Goal: Task Accomplishment & Management: Manage account settings

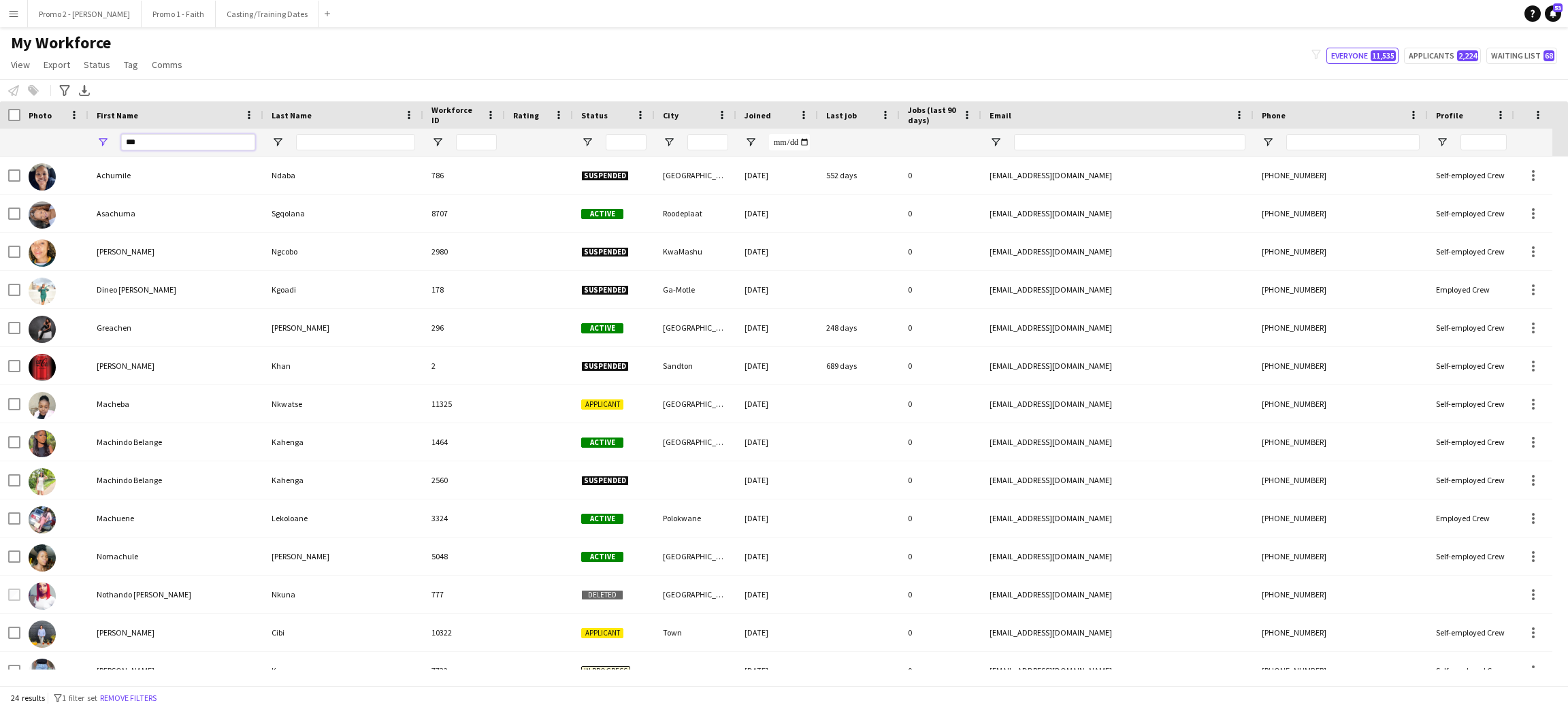
click at [150, 142] on input "***" at bounding box center [188, 142] width 134 height 17
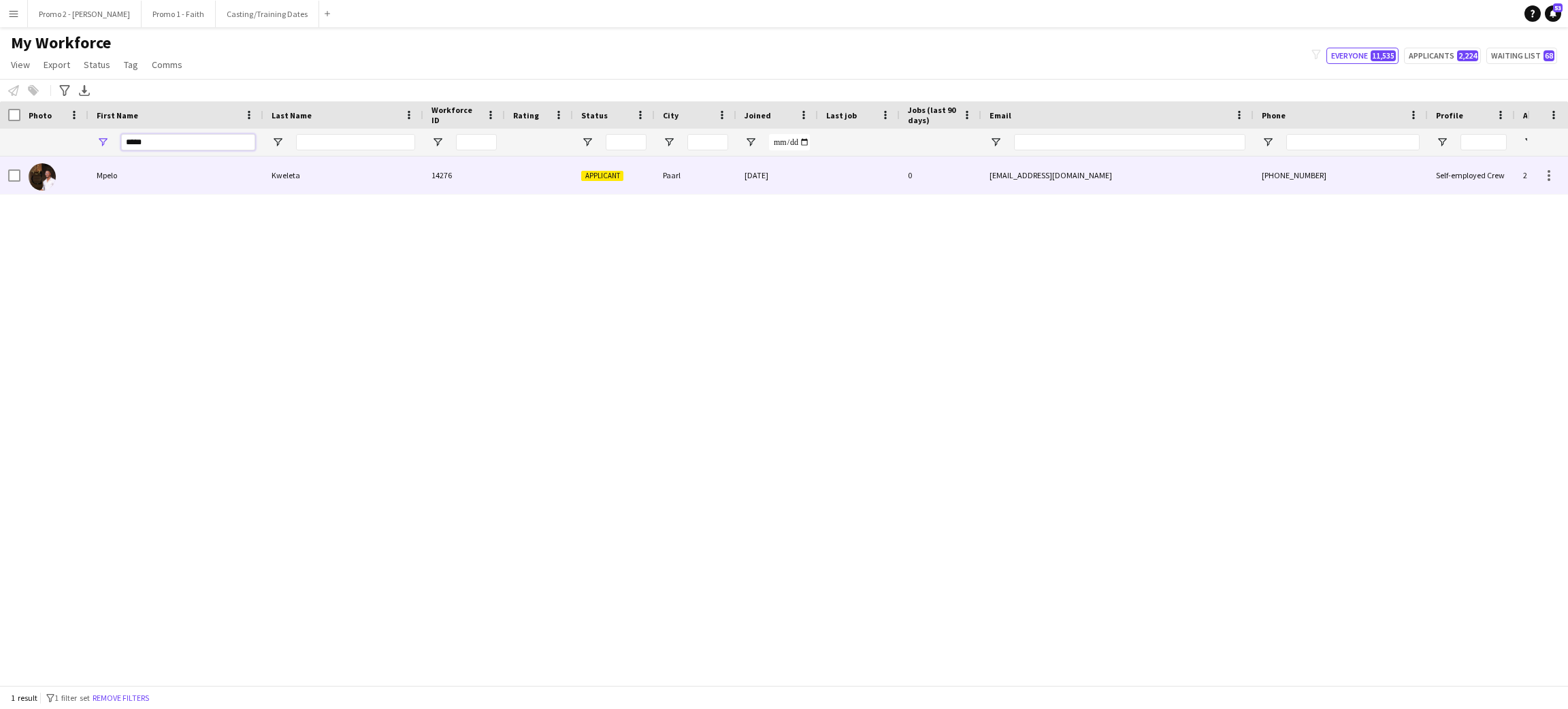
type input "*****"
click at [238, 184] on div "Mpelo" at bounding box center [175, 175] width 175 height 38
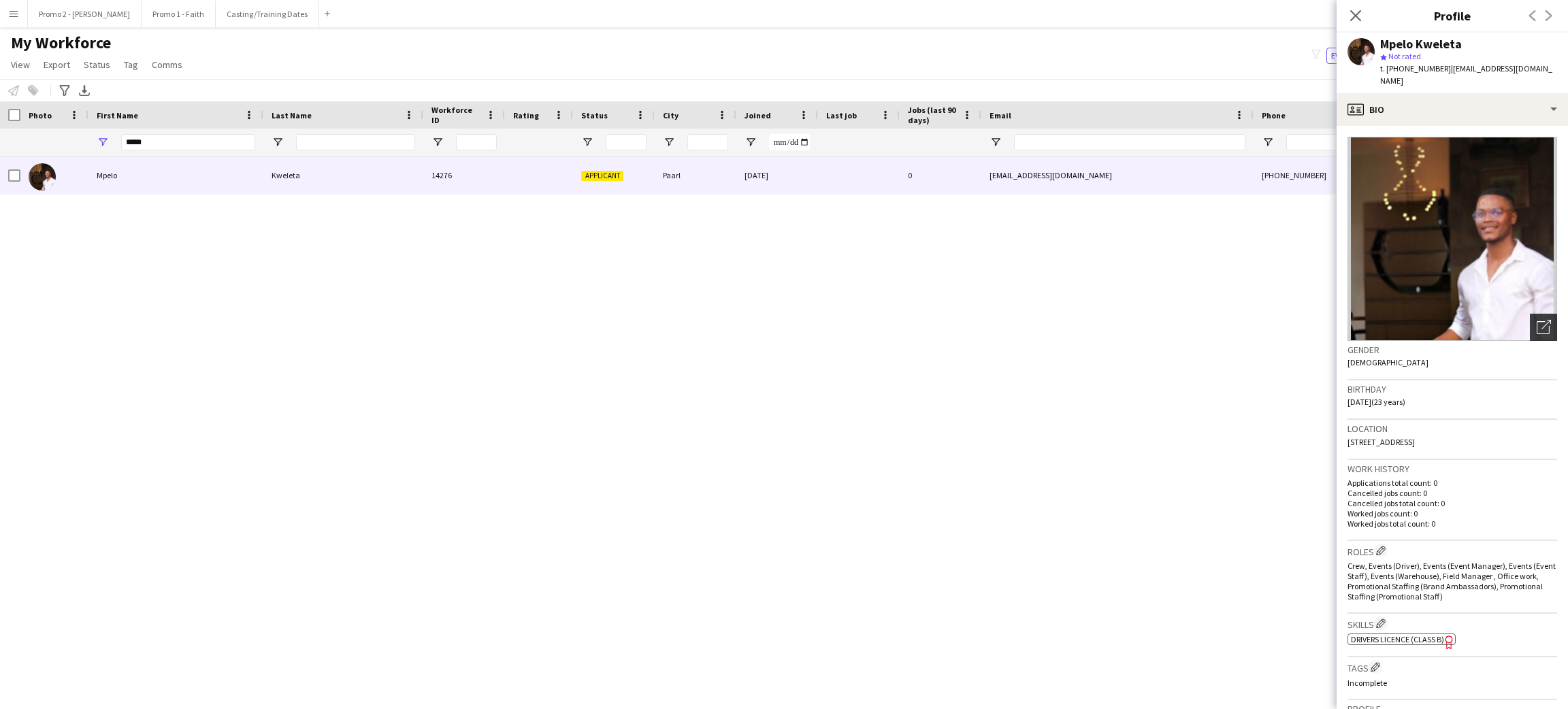
click at [1537, 319] on icon "Open photos pop-in" at bounding box center [1544, 327] width 14 height 14
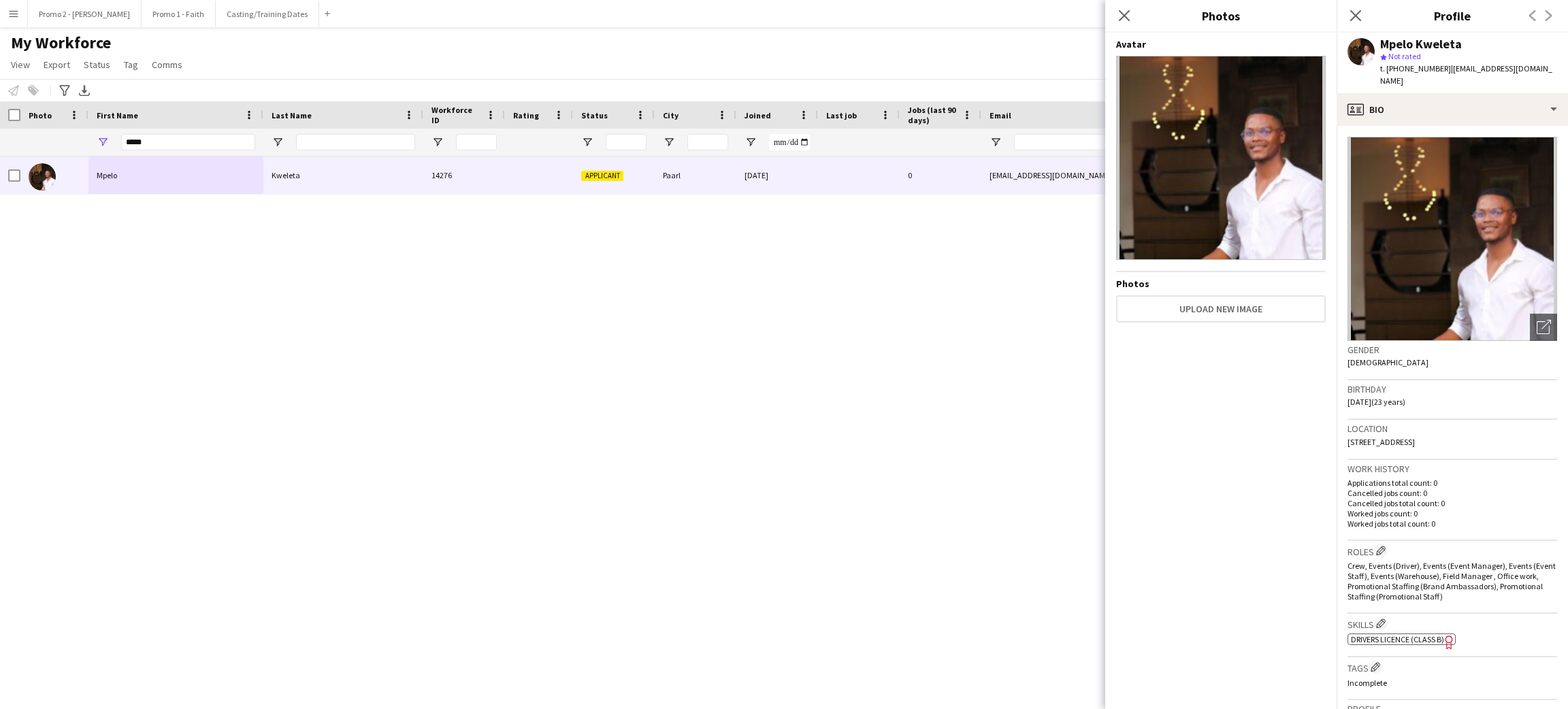
scroll to position [299, 0]
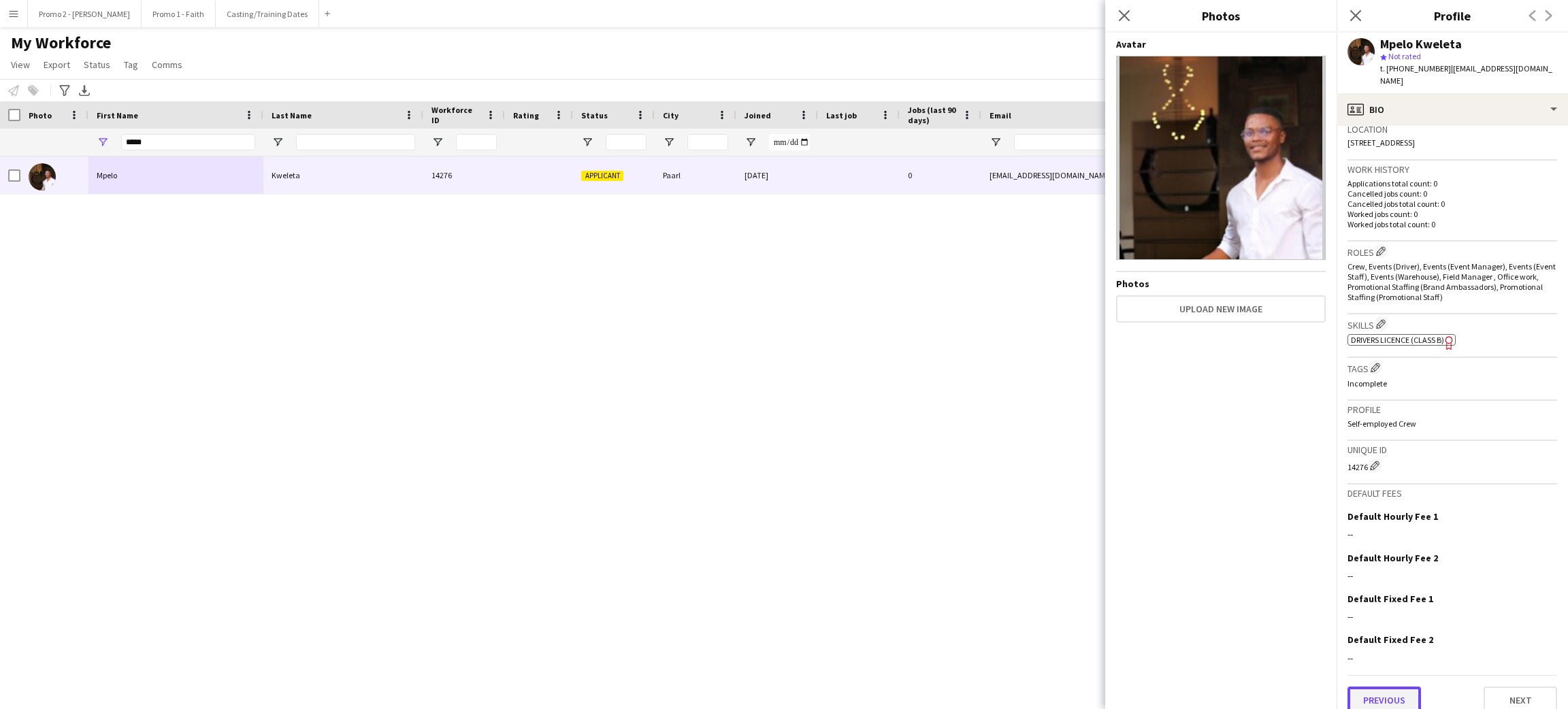
click at [1377, 689] on button "Previous" at bounding box center [1383, 700] width 73 height 28
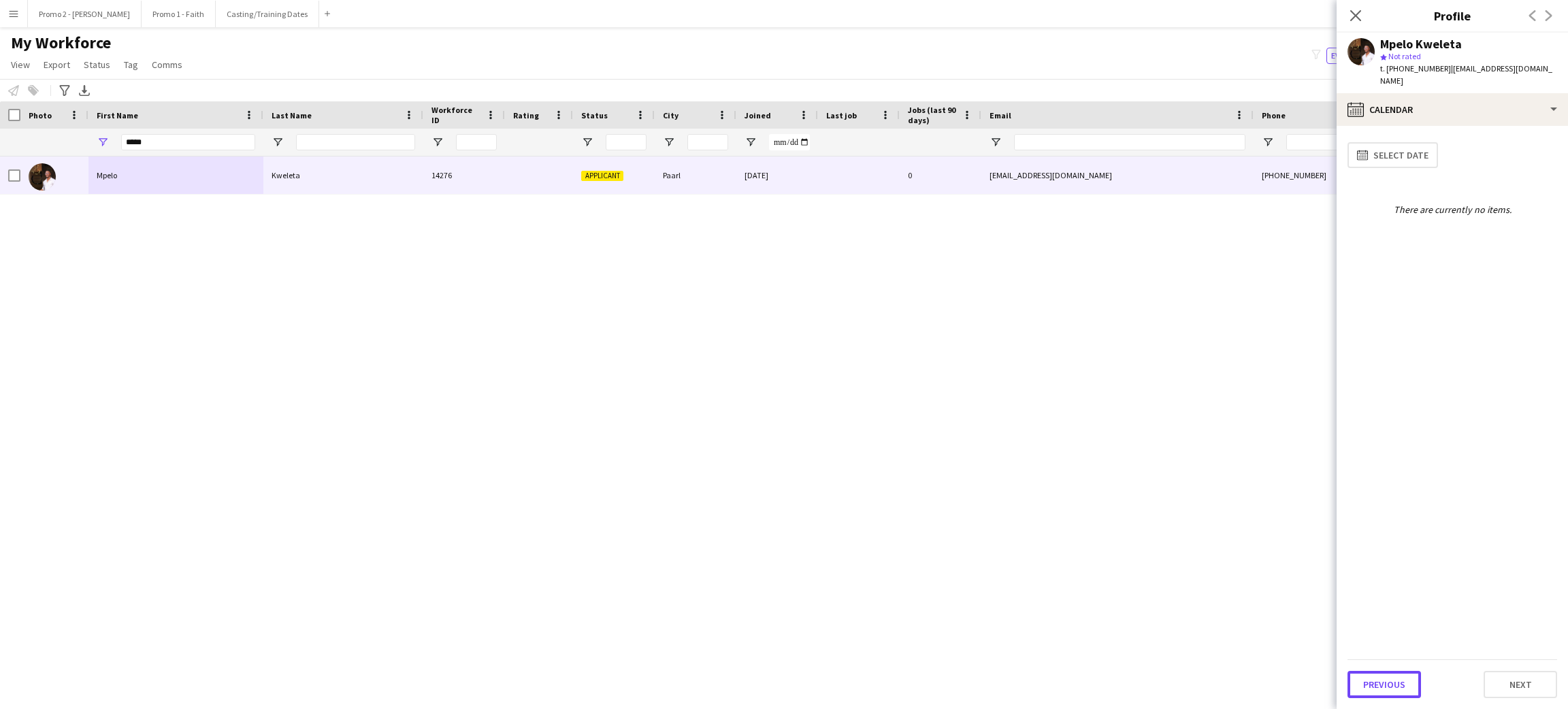
click at [1377, 689] on button "Previous" at bounding box center [1383, 684] width 73 height 28
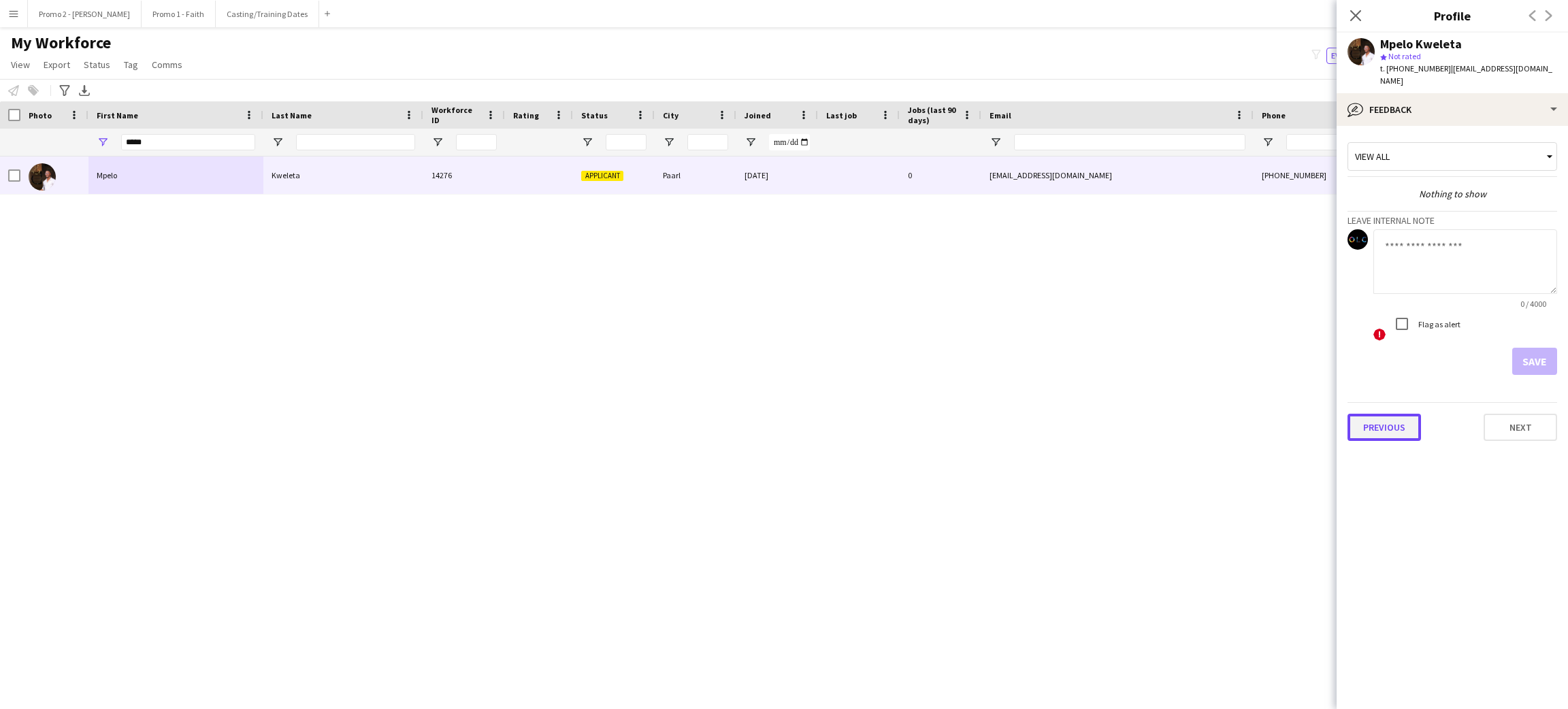
click at [1404, 414] on button "Previous" at bounding box center [1383, 427] width 73 height 28
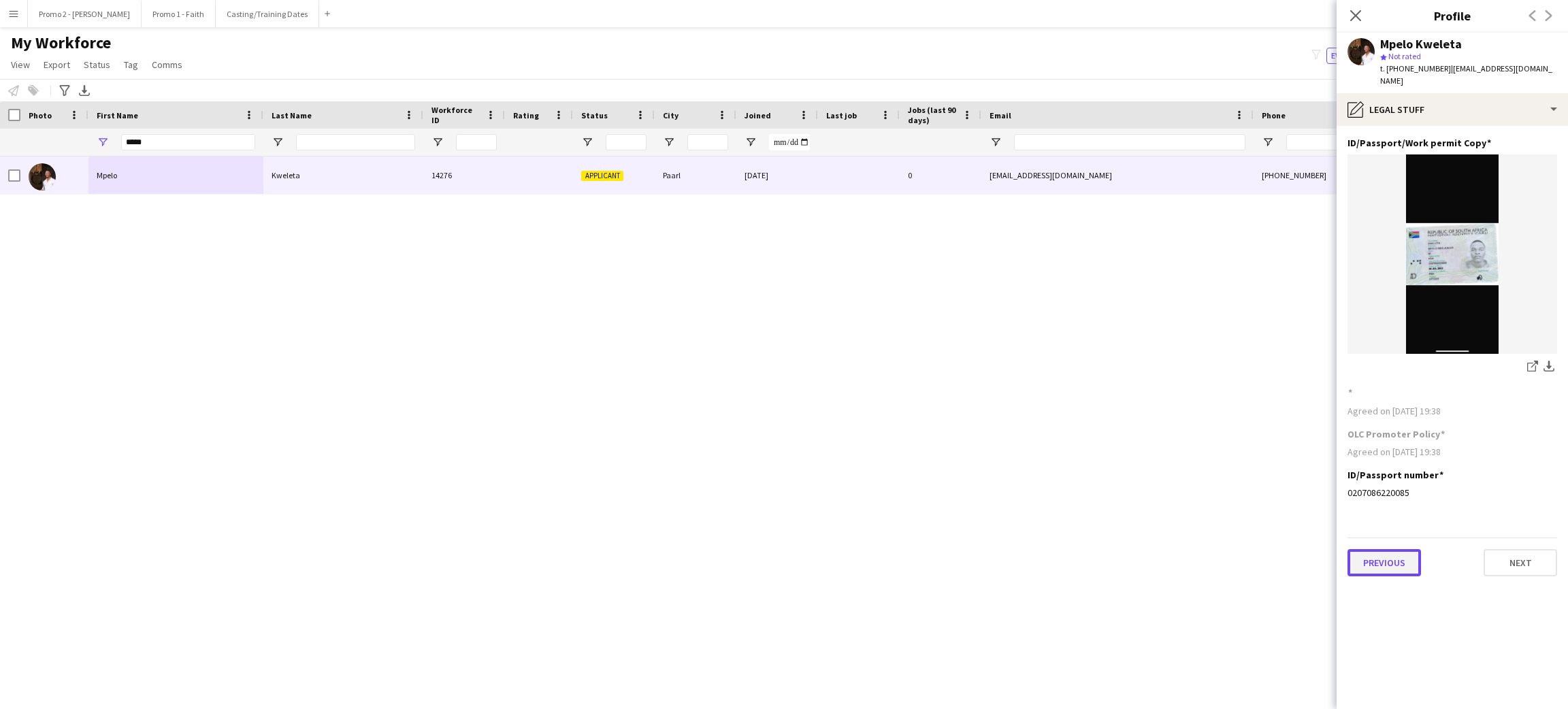
click at [1389, 549] on button "Previous" at bounding box center [1383, 563] width 73 height 28
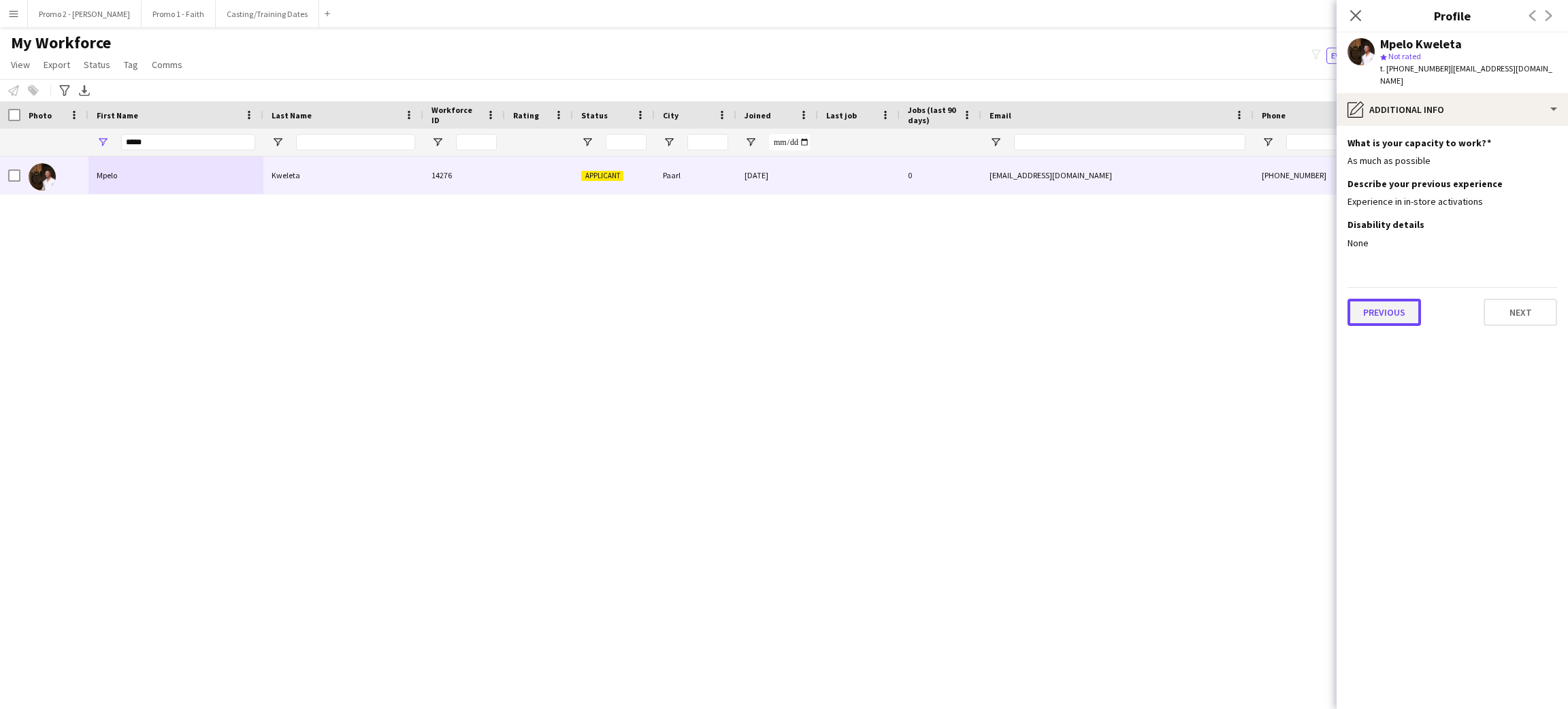
click at [1380, 298] on button "Previous" at bounding box center [1383, 312] width 73 height 28
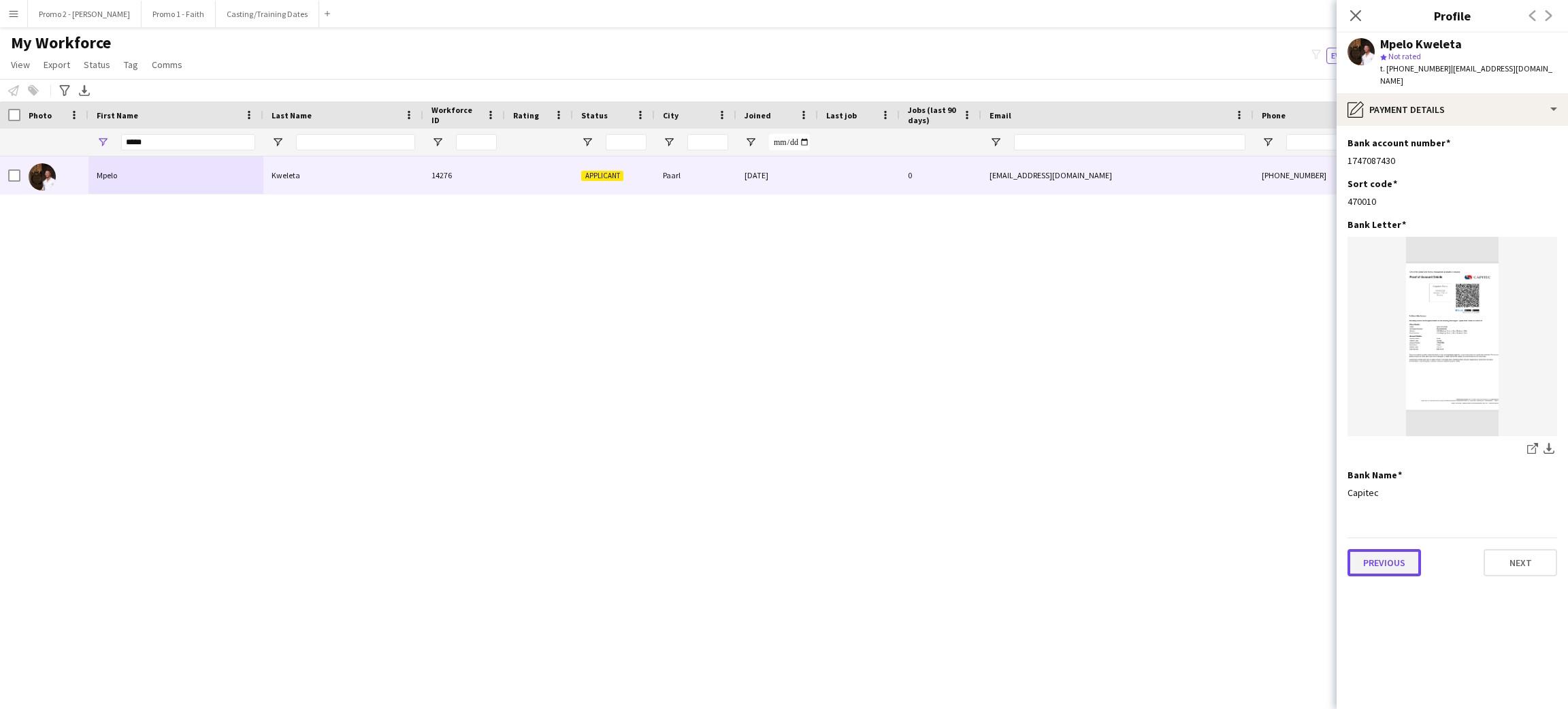
click at [1393, 549] on button "Previous" at bounding box center [1383, 563] width 73 height 28
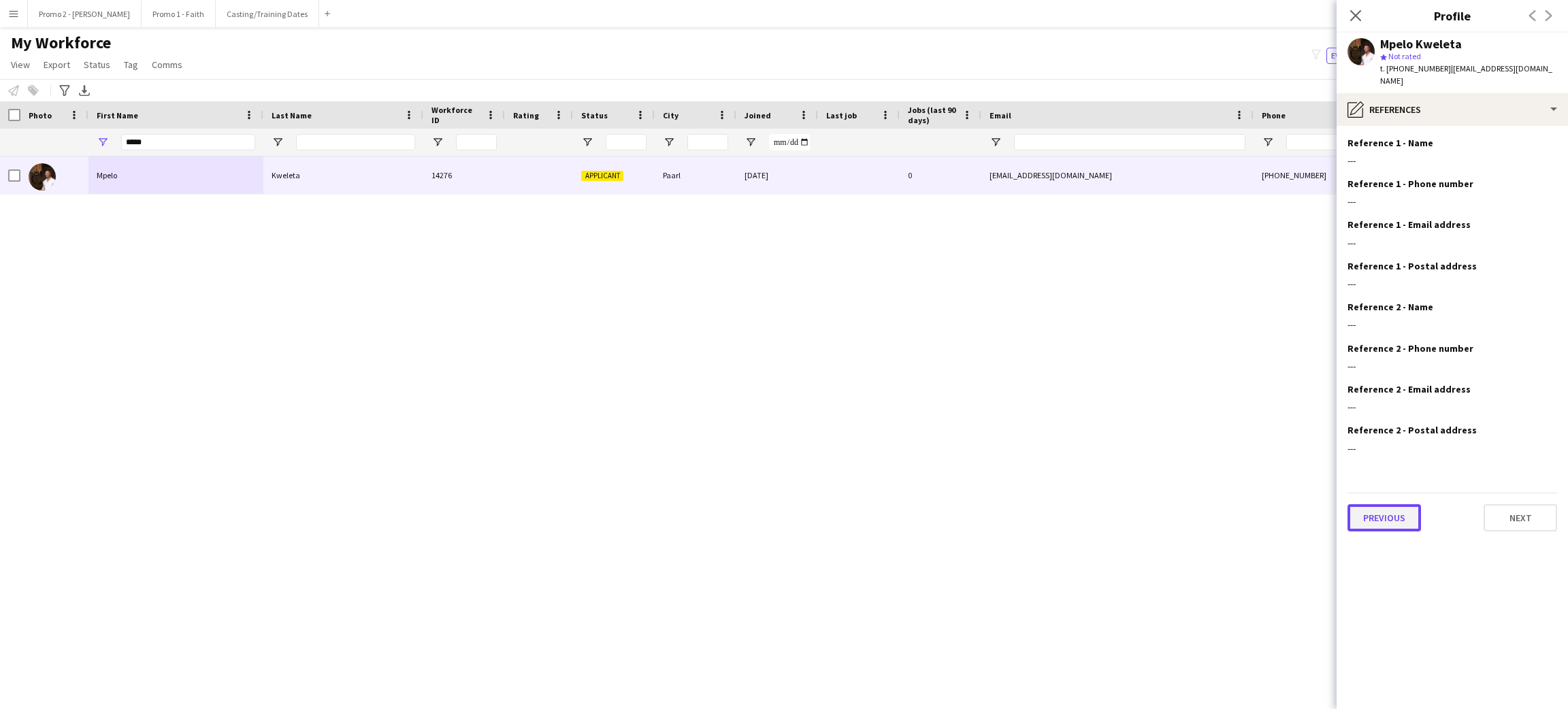
click at [1383, 504] on button "Previous" at bounding box center [1383, 518] width 73 height 28
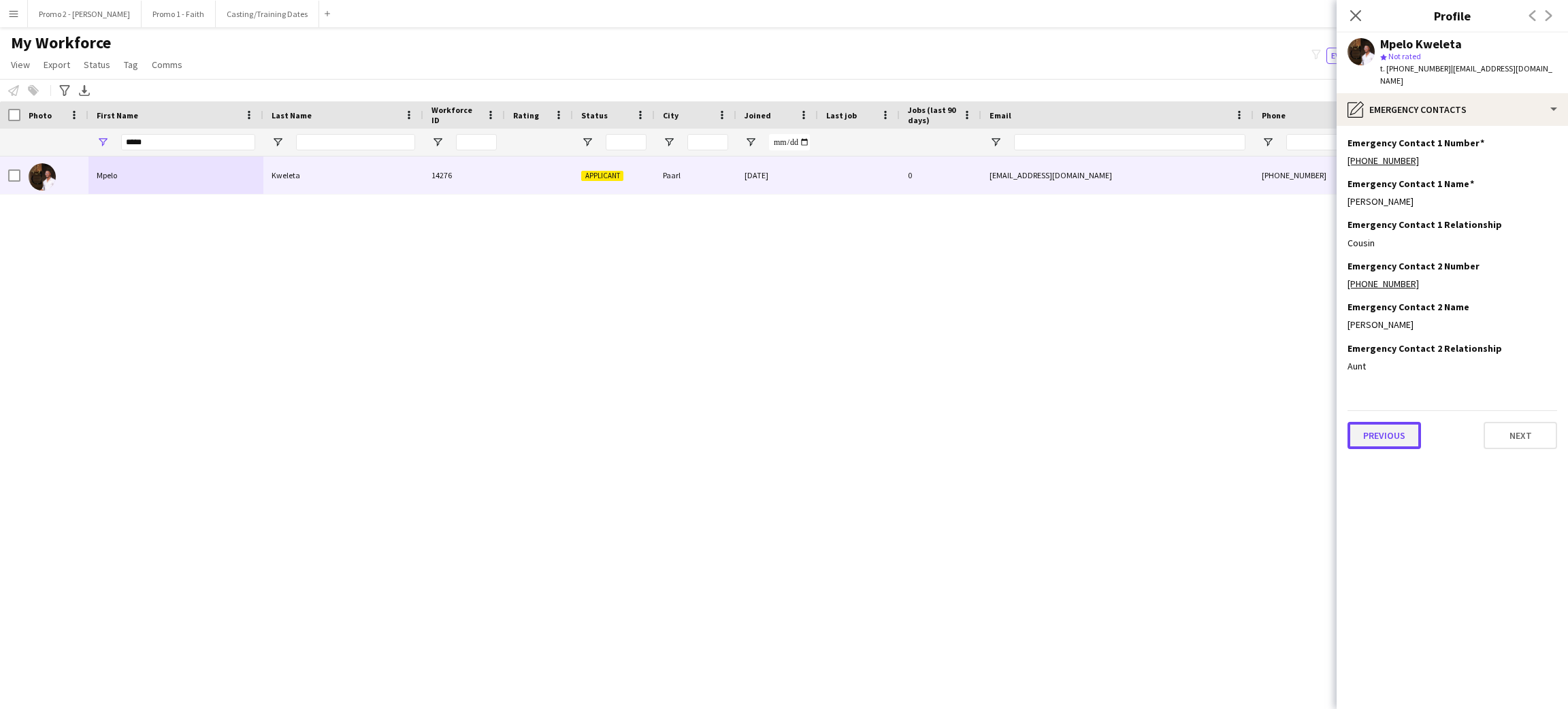
click at [1397, 430] on button "Previous" at bounding box center [1383, 435] width 73 height 28
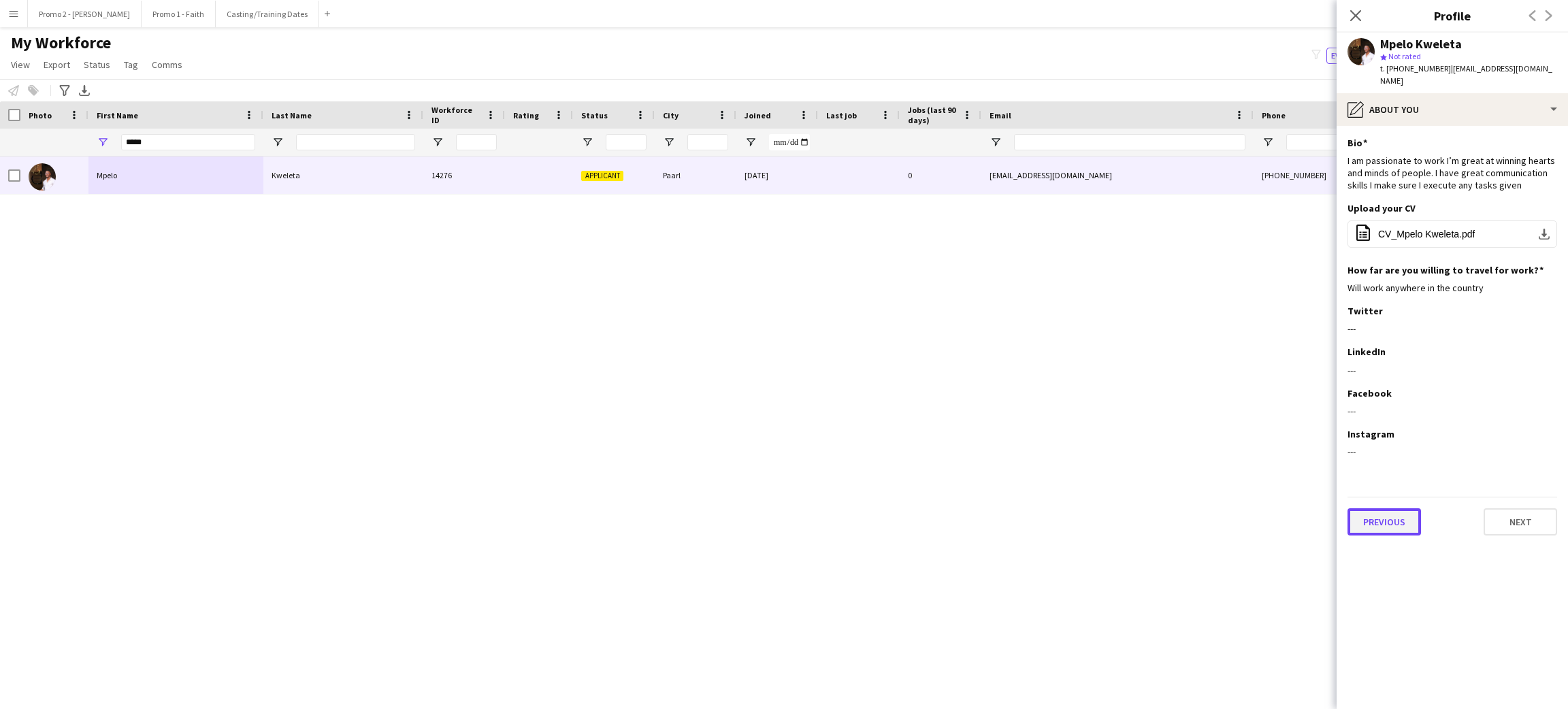
click at [1367, 508] on button "Previous" at bounding box center [1383, 522] width 73 height 28
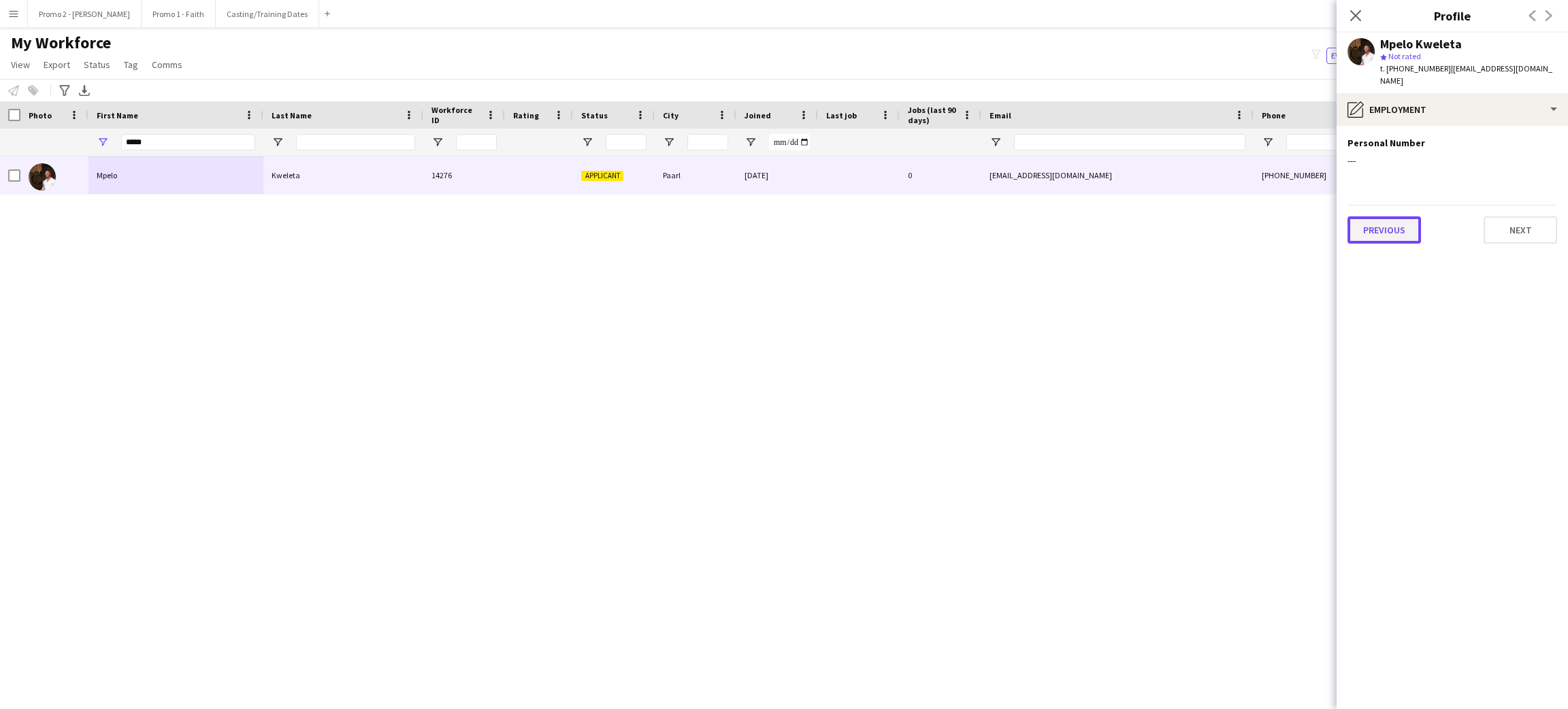
click at [1377, 222] on button "Previous" at bounding box center [1383, 230] width 73 height 28
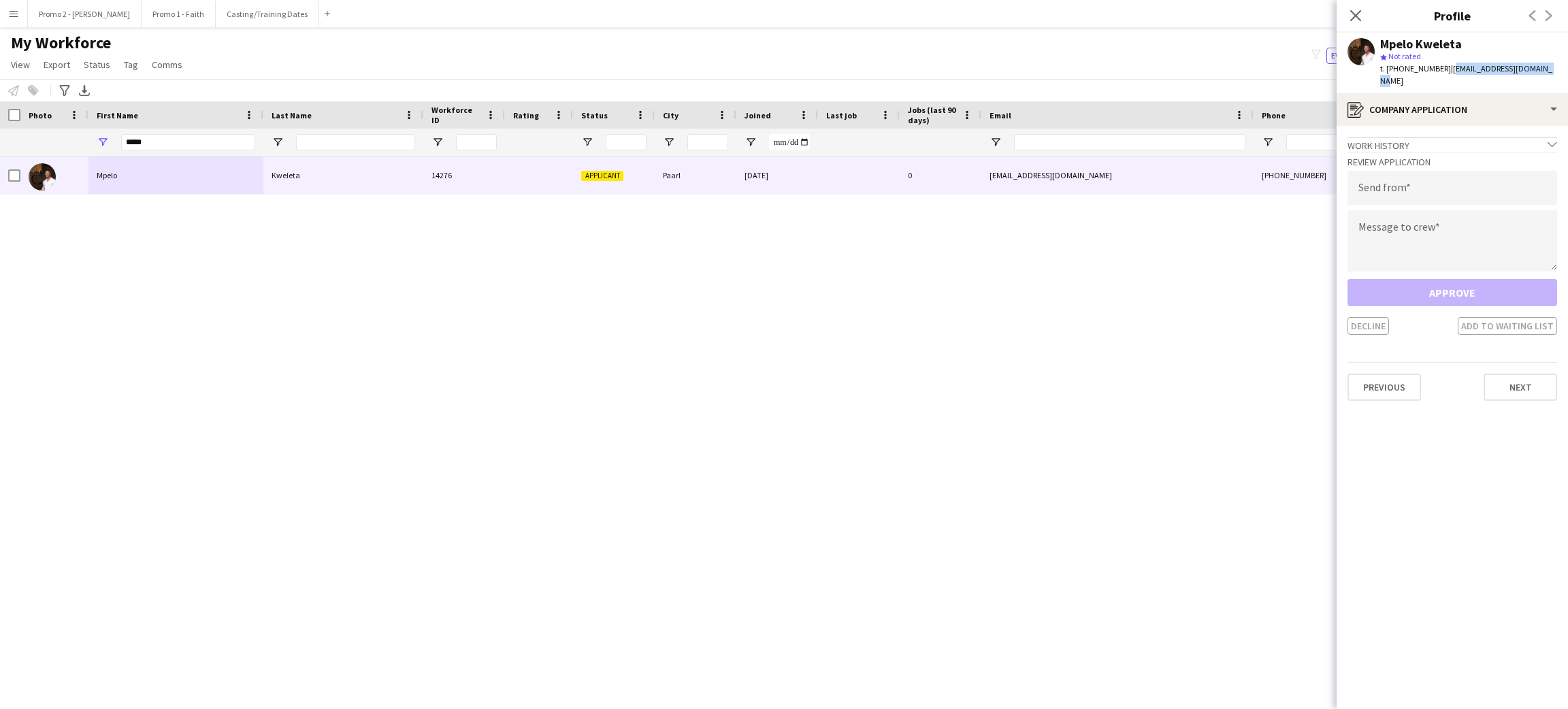
drag, startPoint x: 1541, startPoint y: 67, endPoint x: 1442, endPoint y: 70, distance: 99.0
click at [1442, 70] on div "Mpelo Kweleta star Not rated t. [PHONE_NUMBER] | [EMAIL_ADDRESS][DOMAIN_NAME]" at bounding box center [1451, 63] width 231 height 61
type input "**********"
click at [1422, 218] on textarea at bounding box center [1451, 240] width 209 height 62
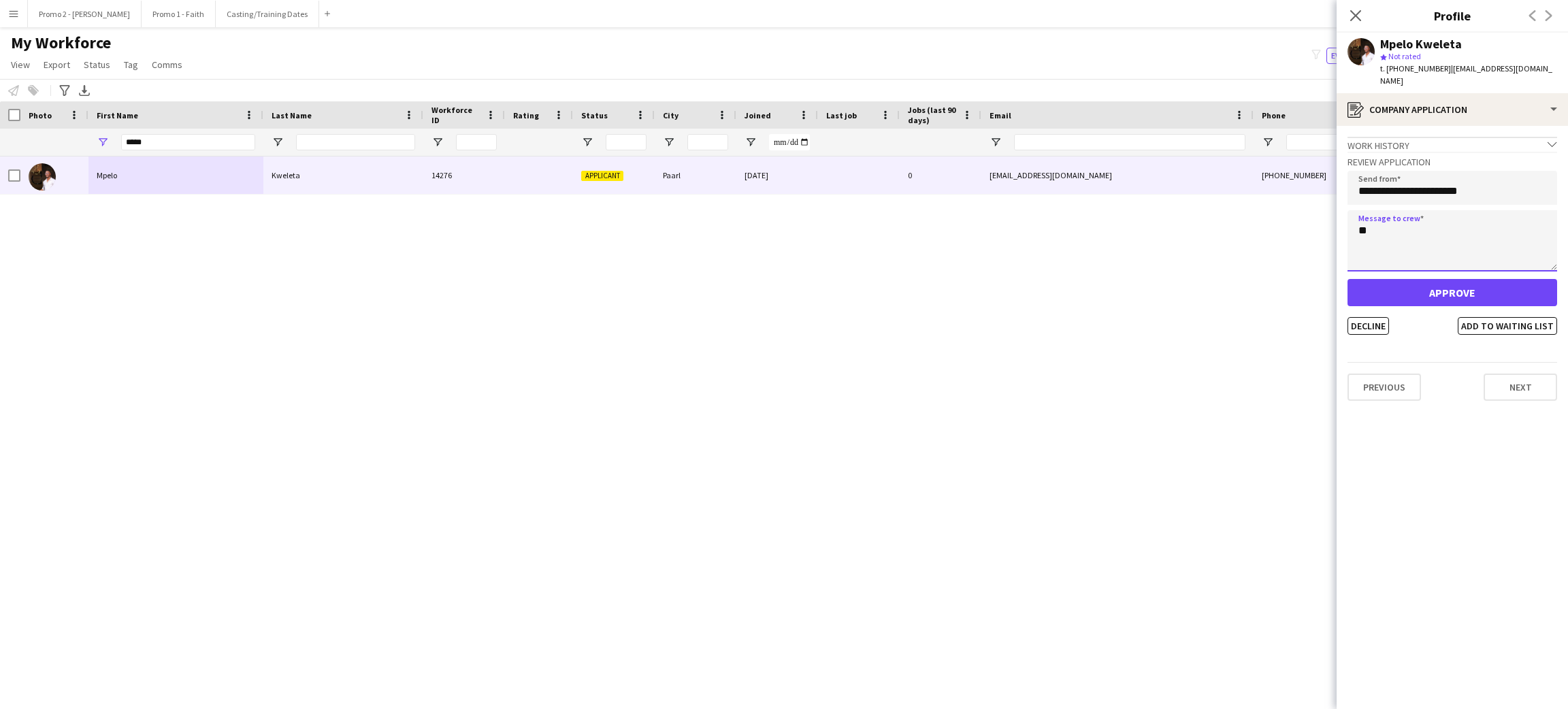
type textarea "*"
click at [1459, 217] on textarea "**********" at bounding box center [1451, 240] width 209 height 62
type textarea "**********"
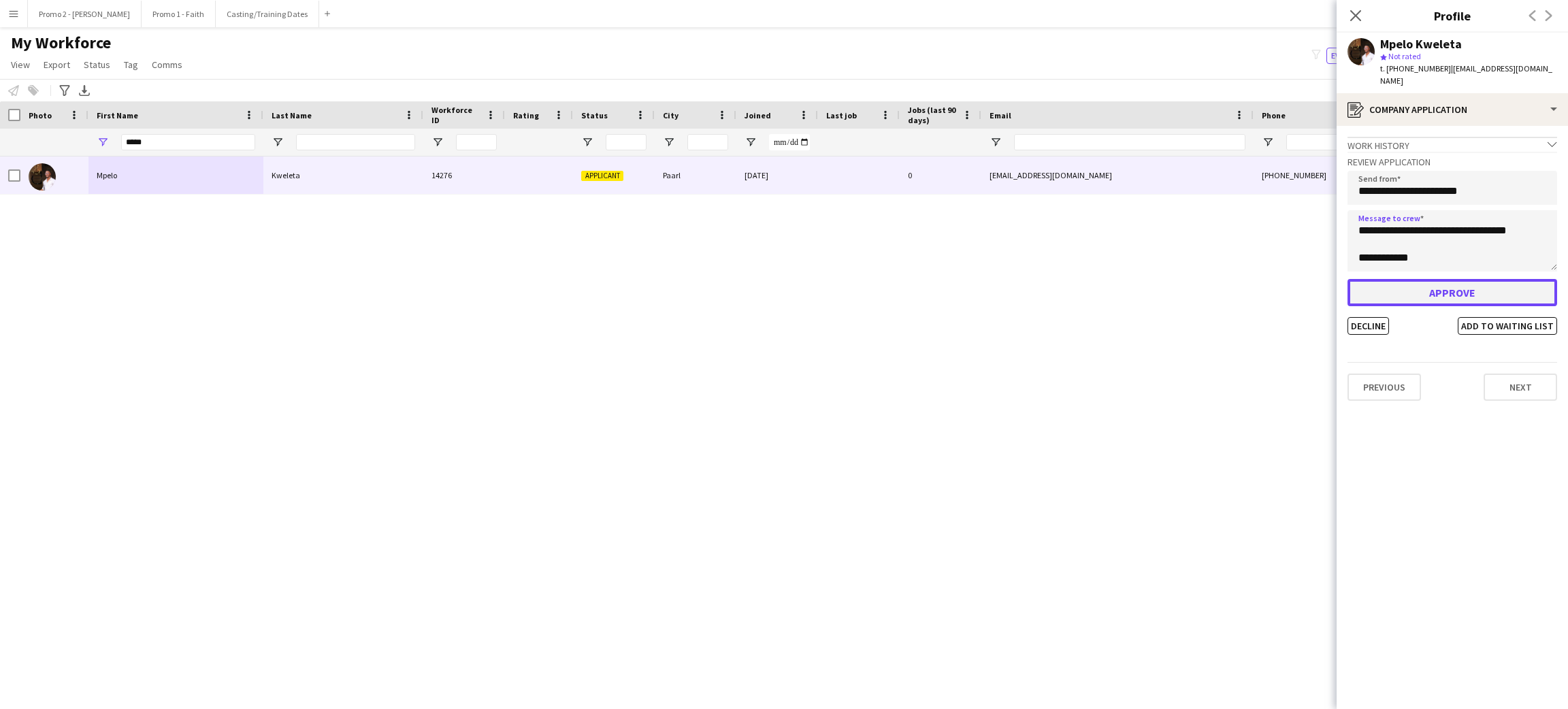
click at [1425, 279] on button "Approve" at bounding box center [1451, 293] width 209 height 28
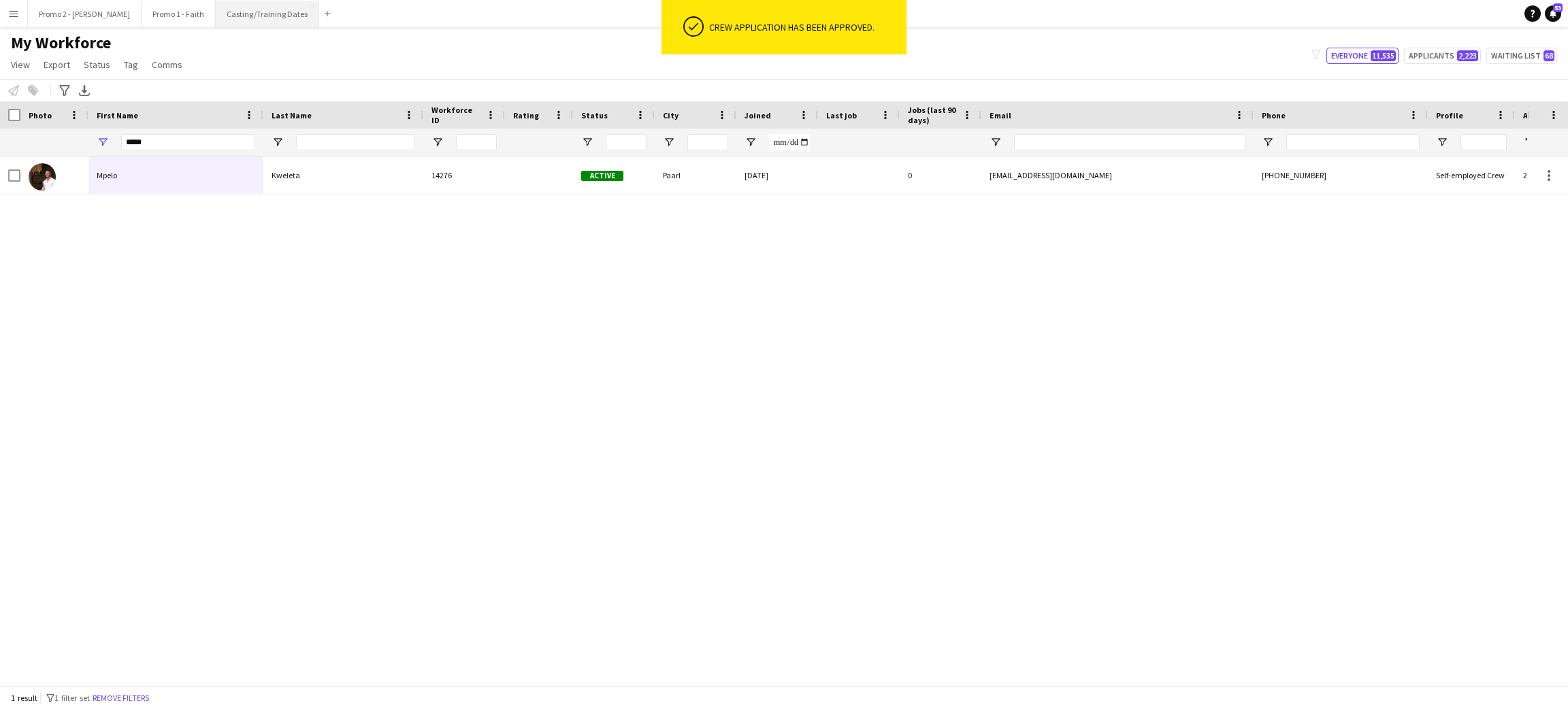
click at [216, 14] on button "Casting/Training Dates Close" at bounding box center [267, 14] width 104 height 27
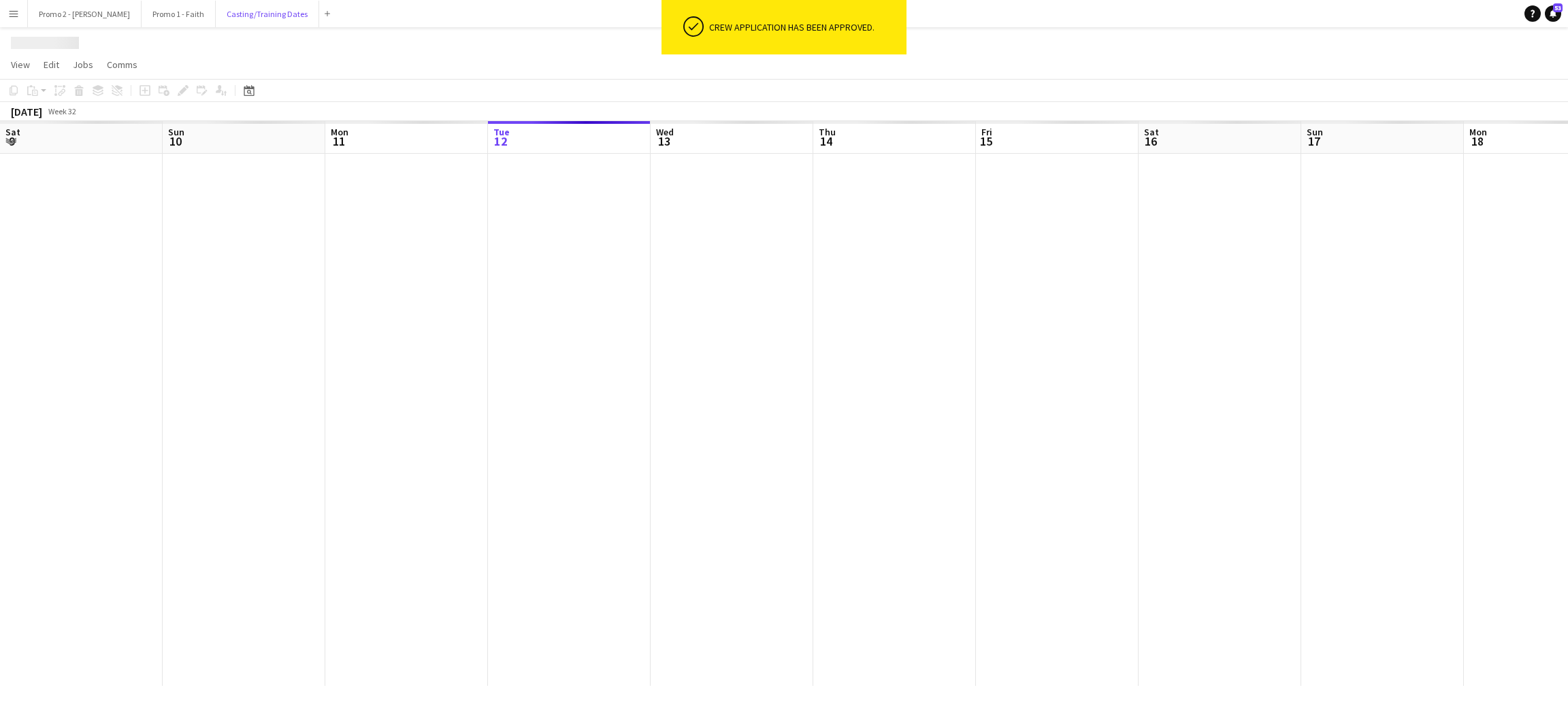
scroll to position [0, 325]
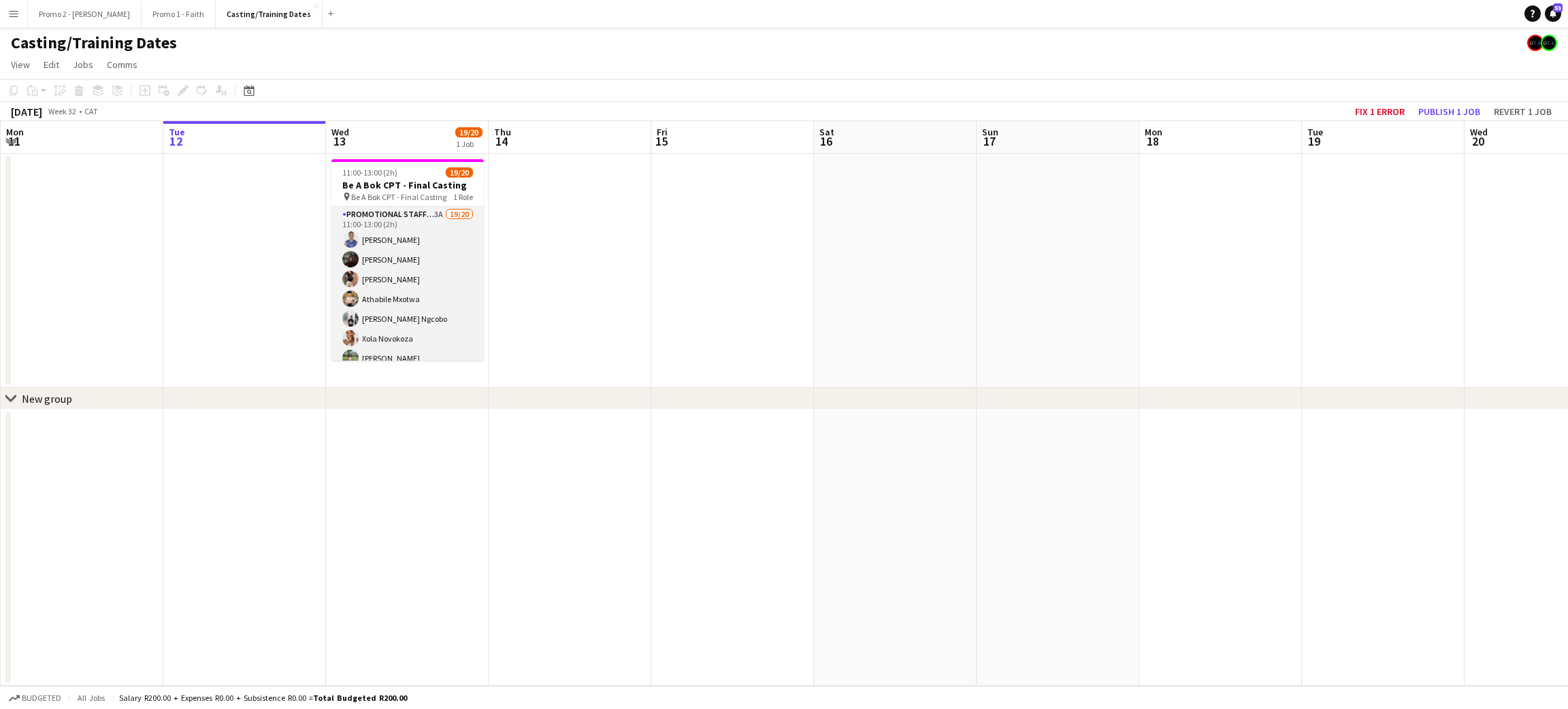
click at [374, 243] on app-card-role "Promotional Staffing (Brand Ambassadors) 3A 19/20 11:00-13:00 (2h) [PERSON_NAME…" at bounding box center [407, 419] width 152 height 425
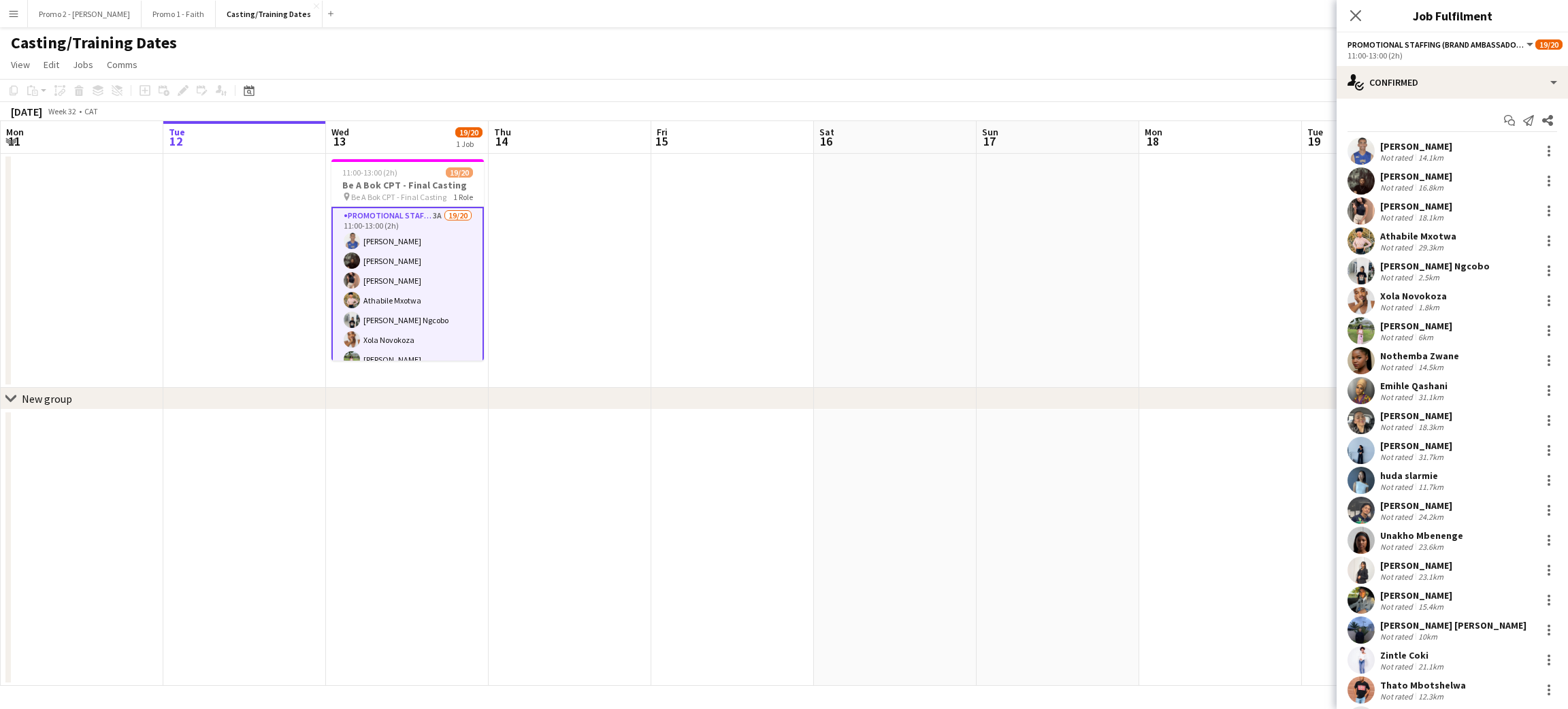
scroll to position [63, 0]
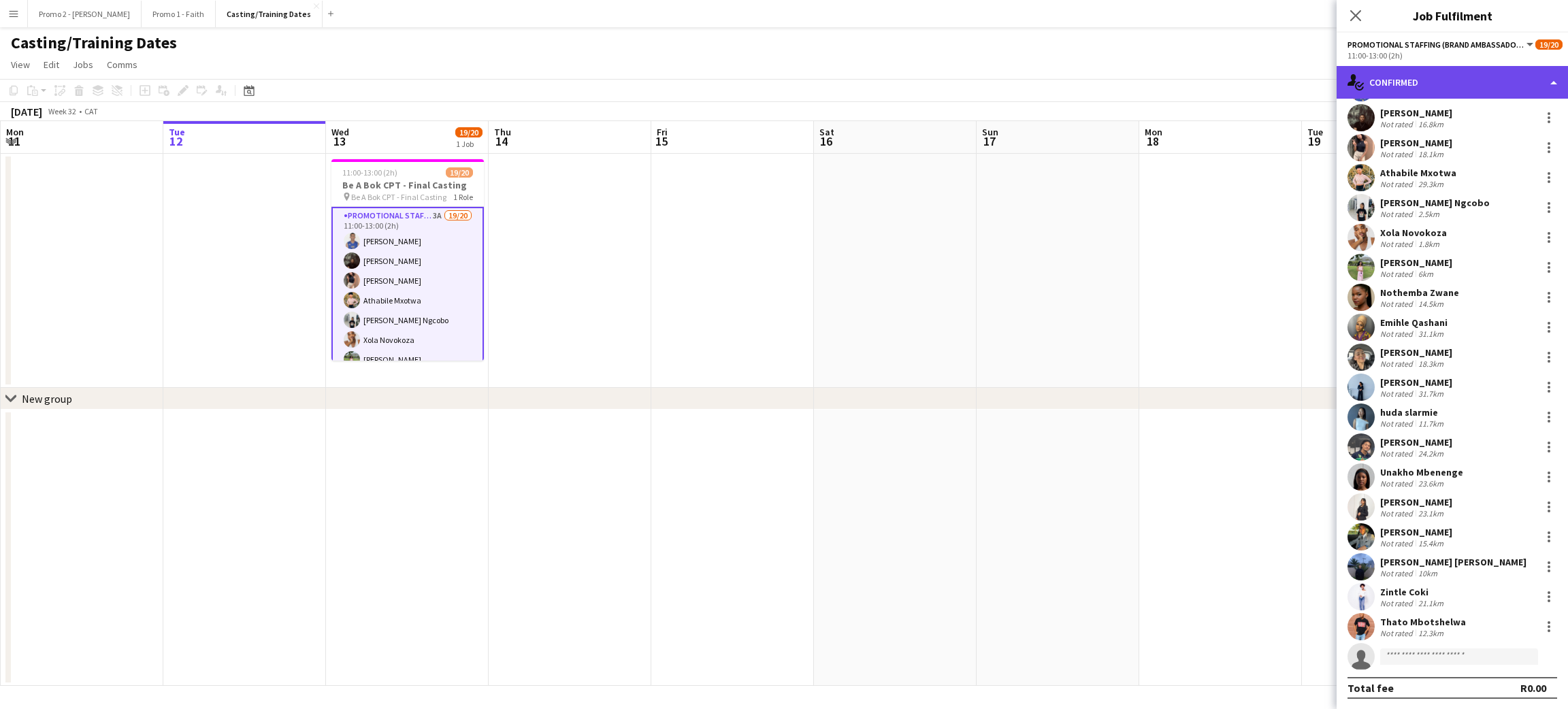
click at [1448, 71] on div "single-neutral-actions-check-2 Confirmed" at bounding box center [1451, 82] width 231 height 33
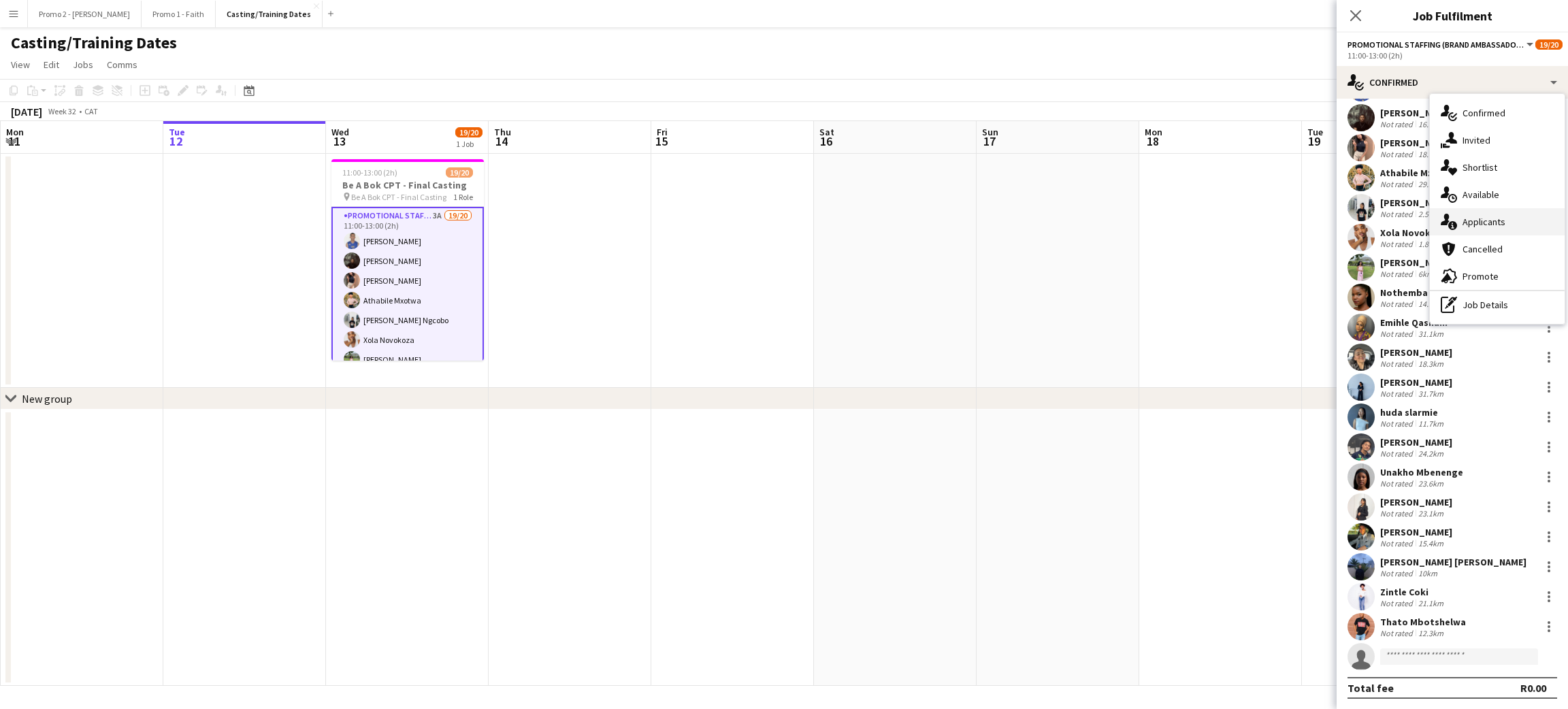
click at [1495, 219] on div "single-neutral-actions-information Applicants" at bounding box center [1497, 222] width 135 height 28
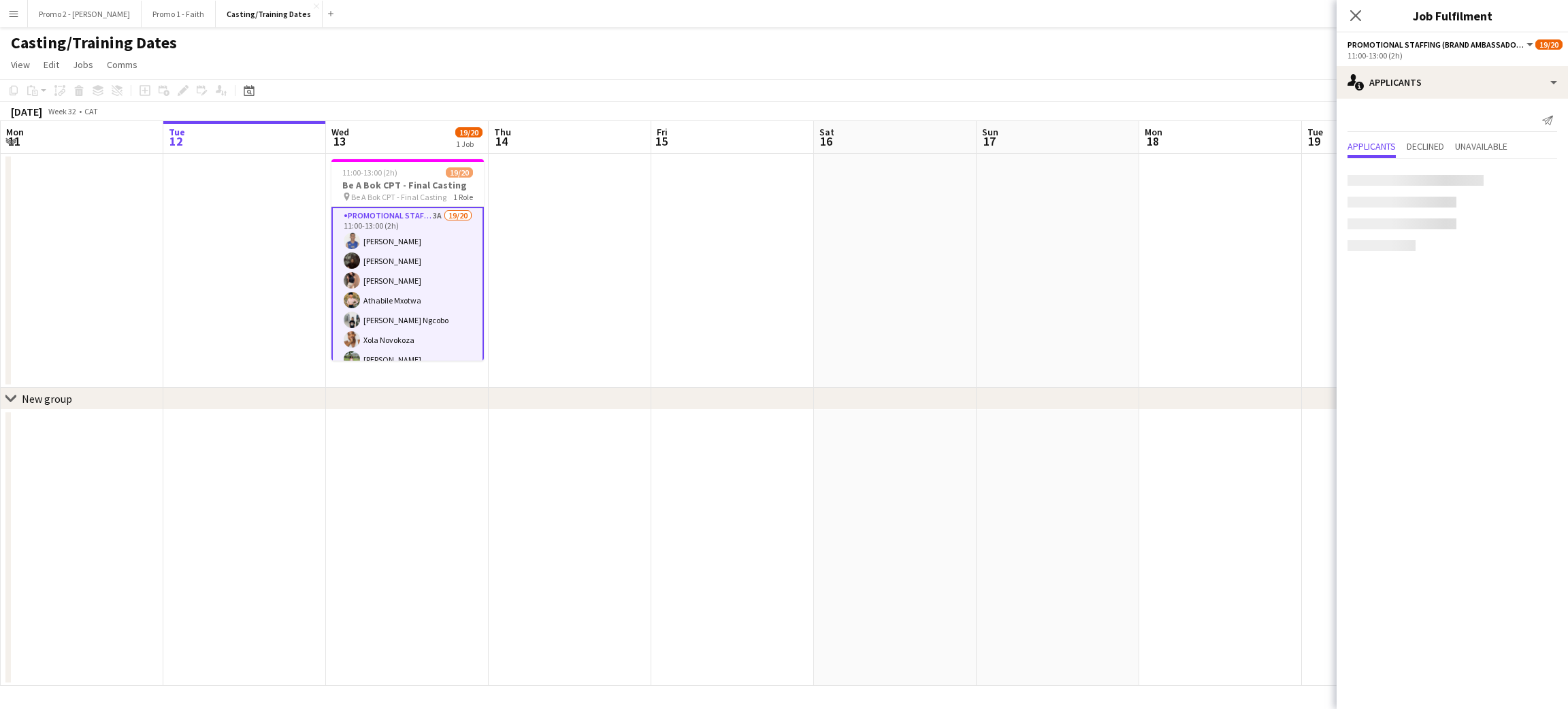
scroll to position [0, 0]
click at [1424, 206] on div "SIWONGIWE MKALA" at bounding box center [1421, 204] width 82 height 12
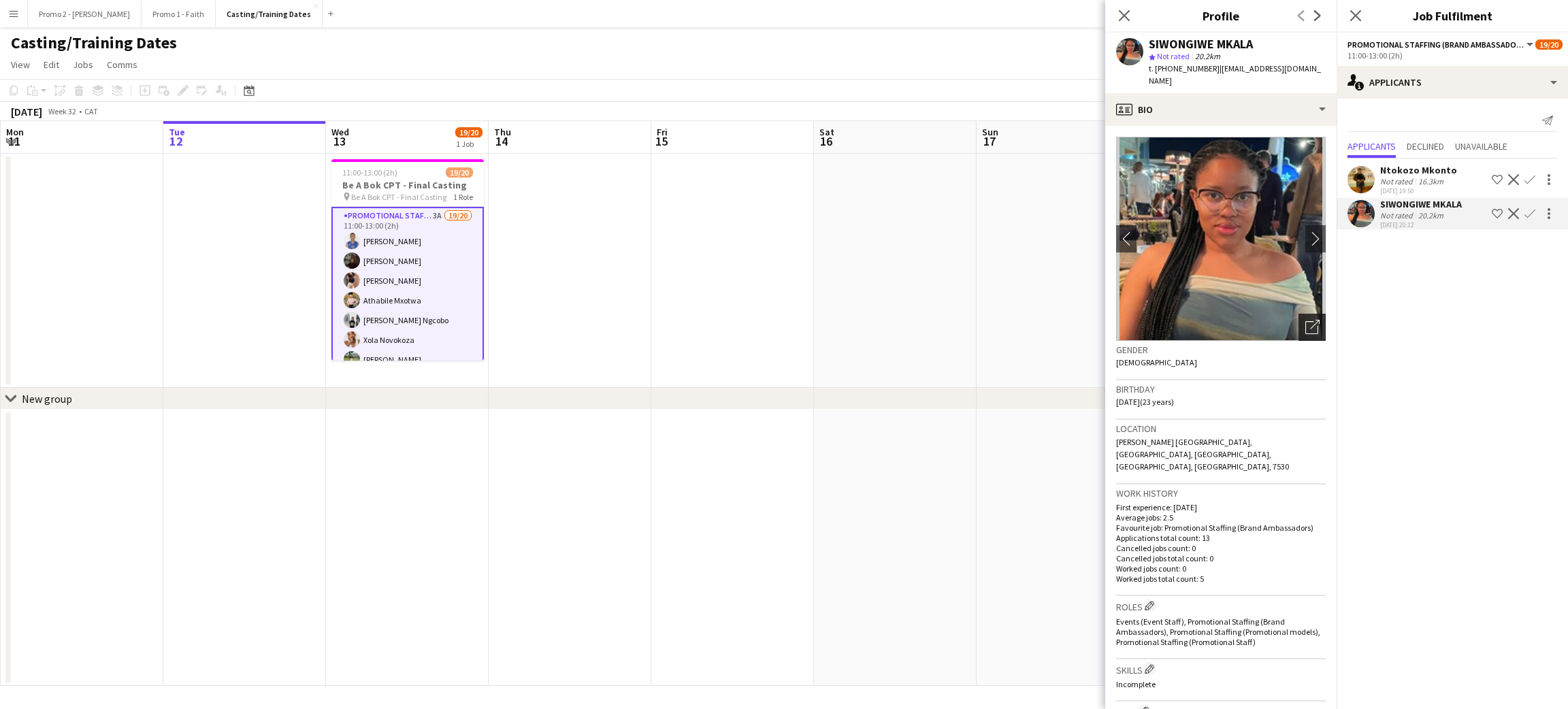
click at [1305, 321] on icon at bounding box center [1311, 327] width 13 height 13
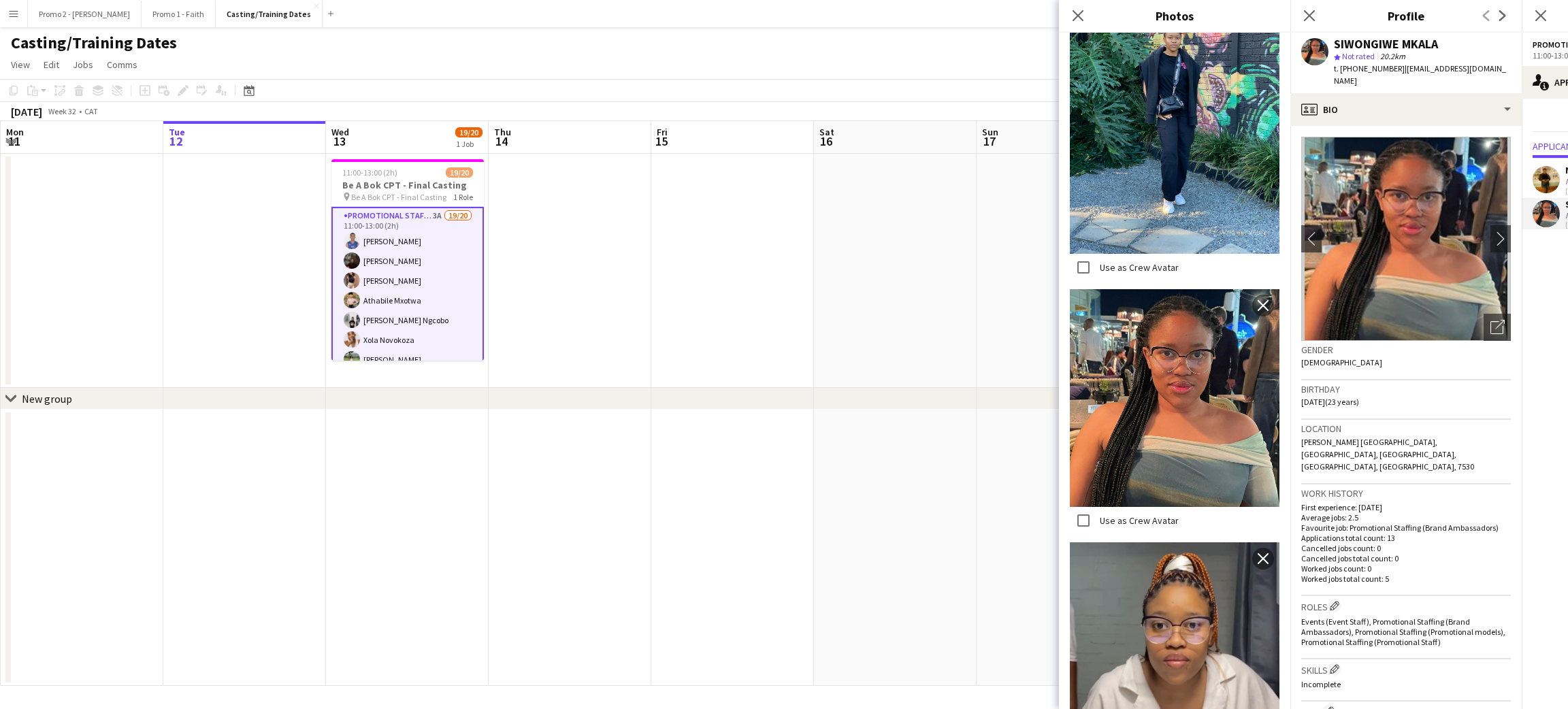
scroll to position [665, 0]
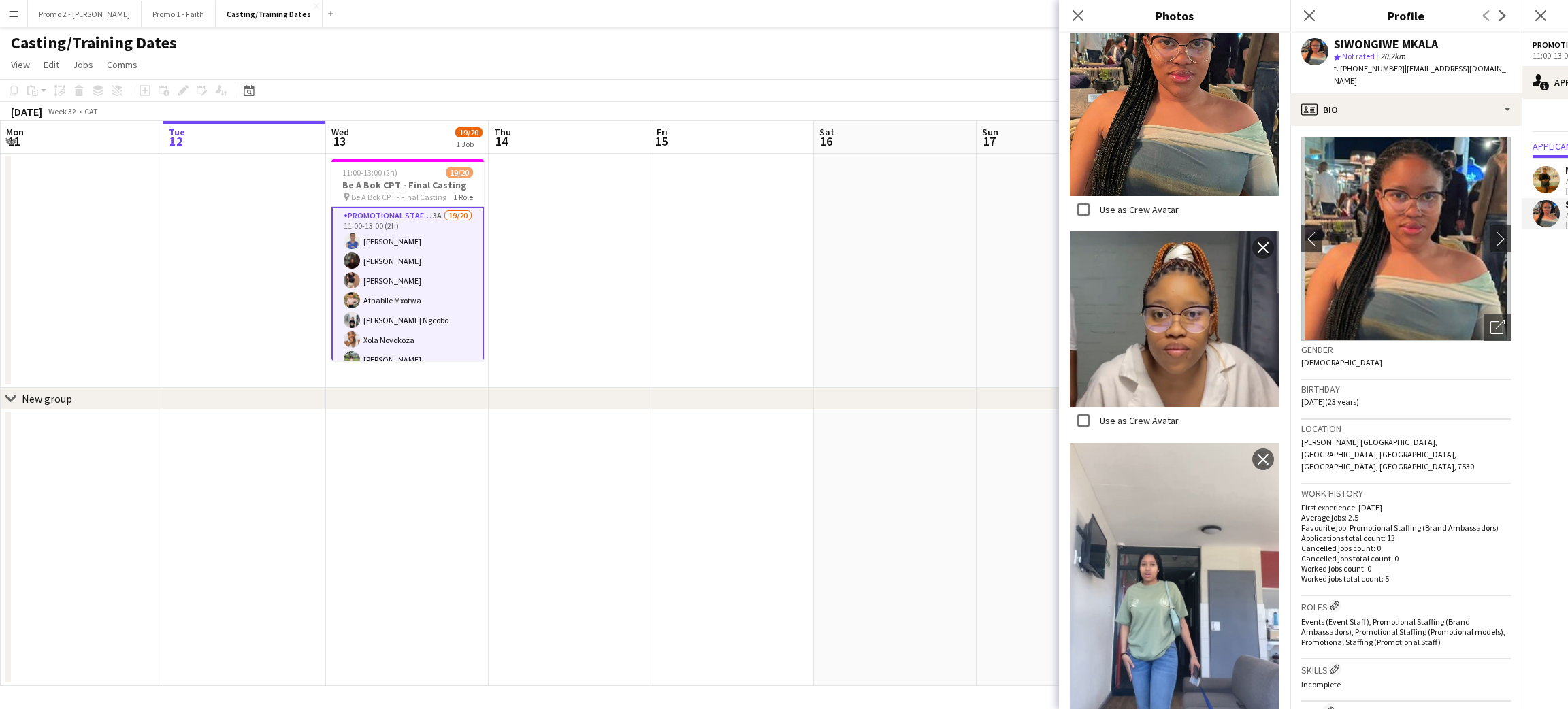
click at [1567, 179] on div "Not rated" at bounding box center [1582, 181] width 36 height 10
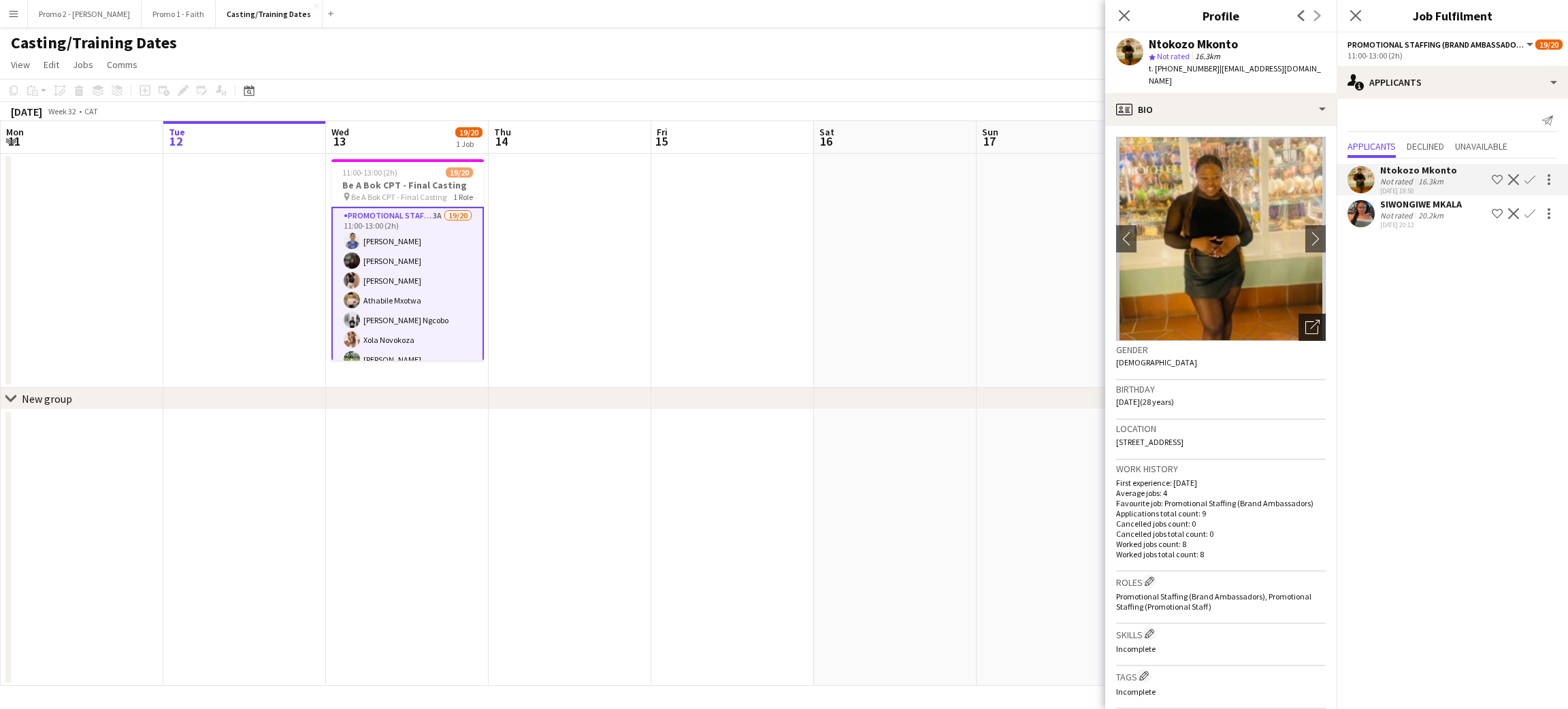
click at [1305, 319] on icon "Open photos pop-in" at bounding box center [1312, 327] width 14 height 14
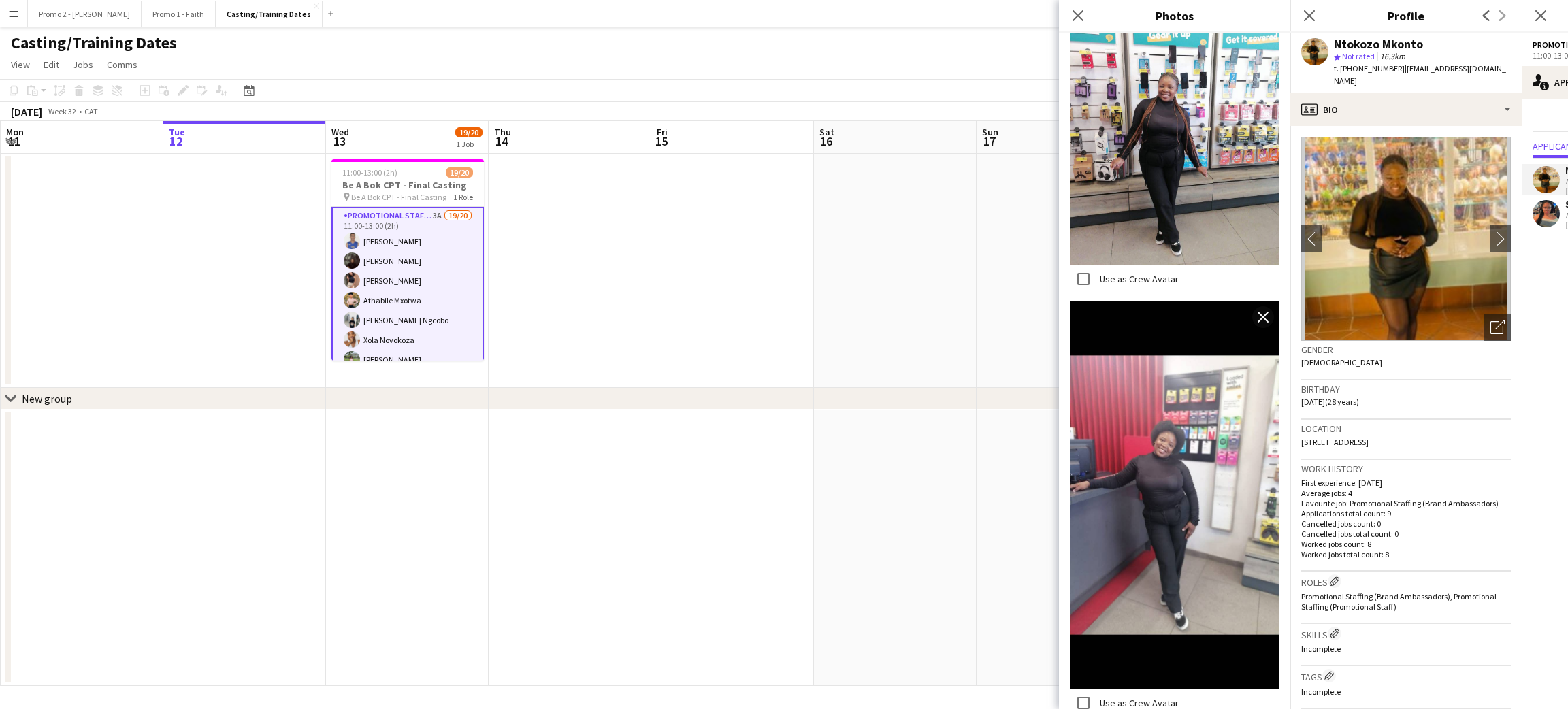
scroll to position [726, 0]
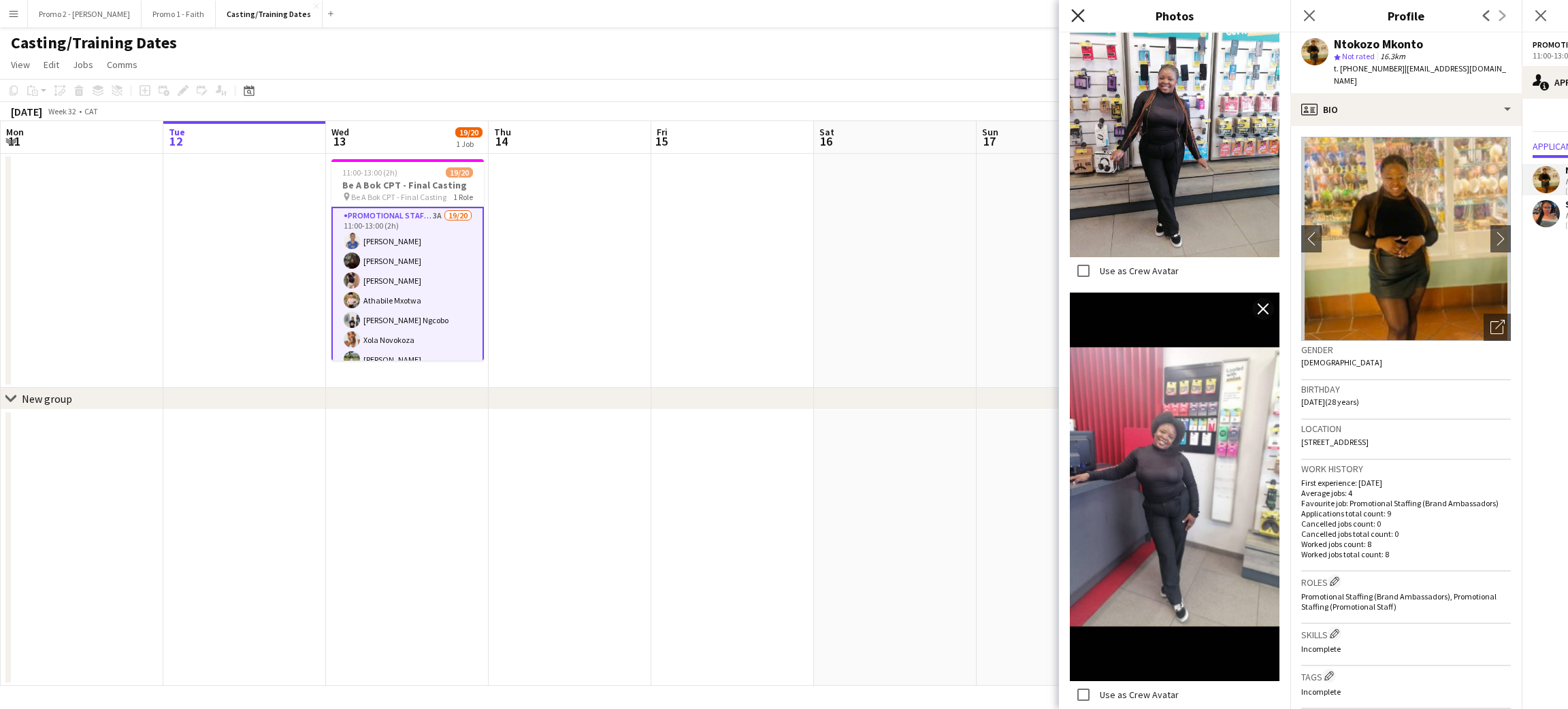
click at [1077, 12] on icon "Close pop-in" at bounding box center [1077, 15] width 13 height 13
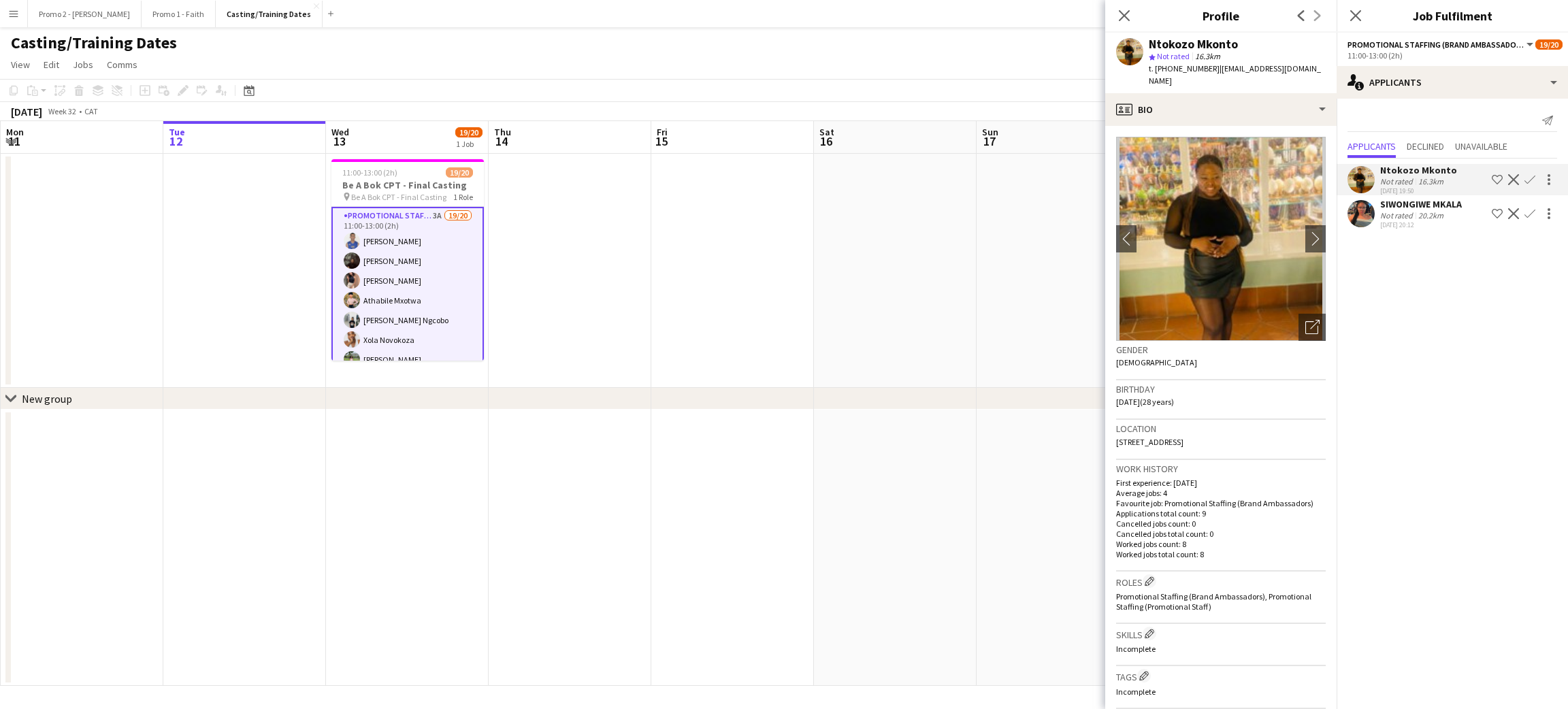
click at [1510, 214] on app-icon "Decline" at bounding box center [1513, 213] width 11 height 11
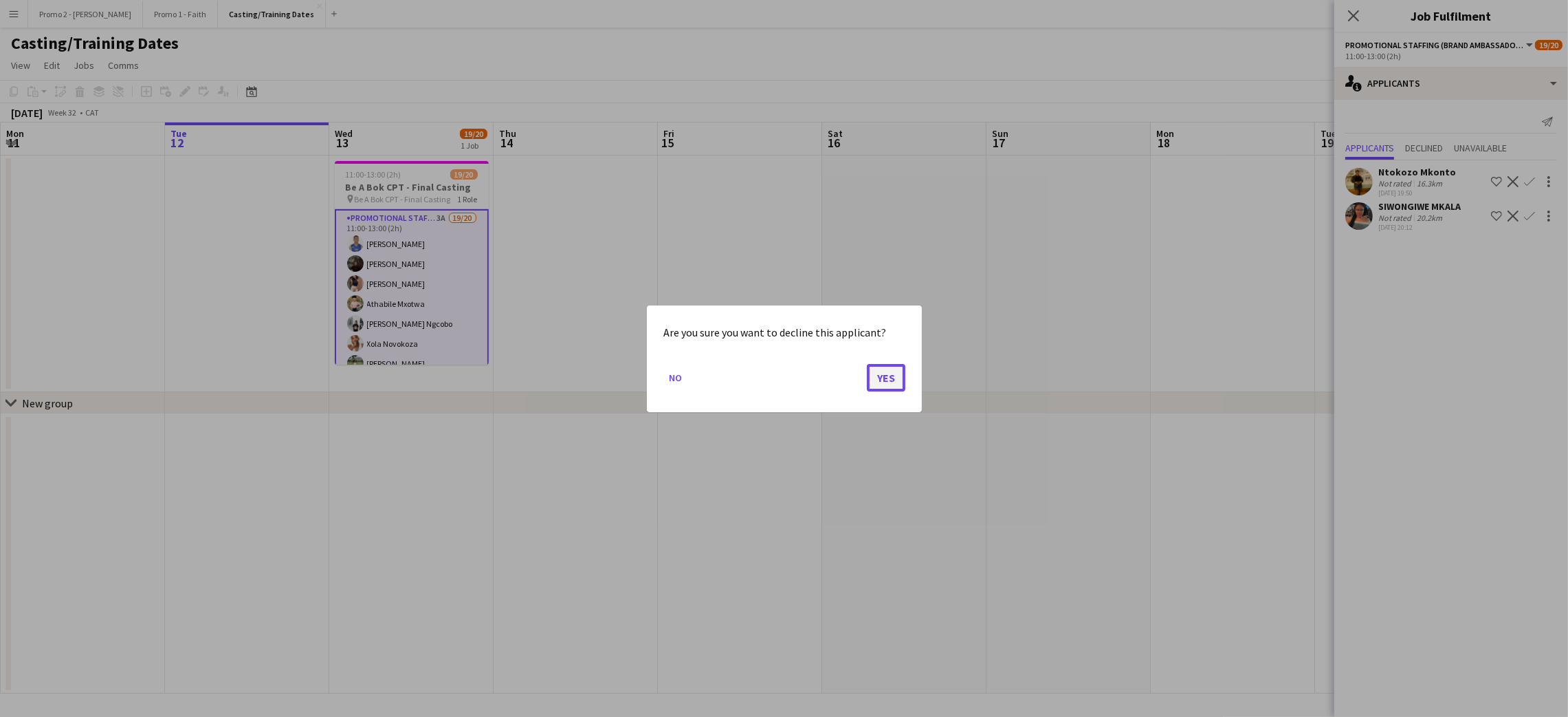
click at [880, 374] on button "Yes" at bounding box center [886, 377] width 39 height 28
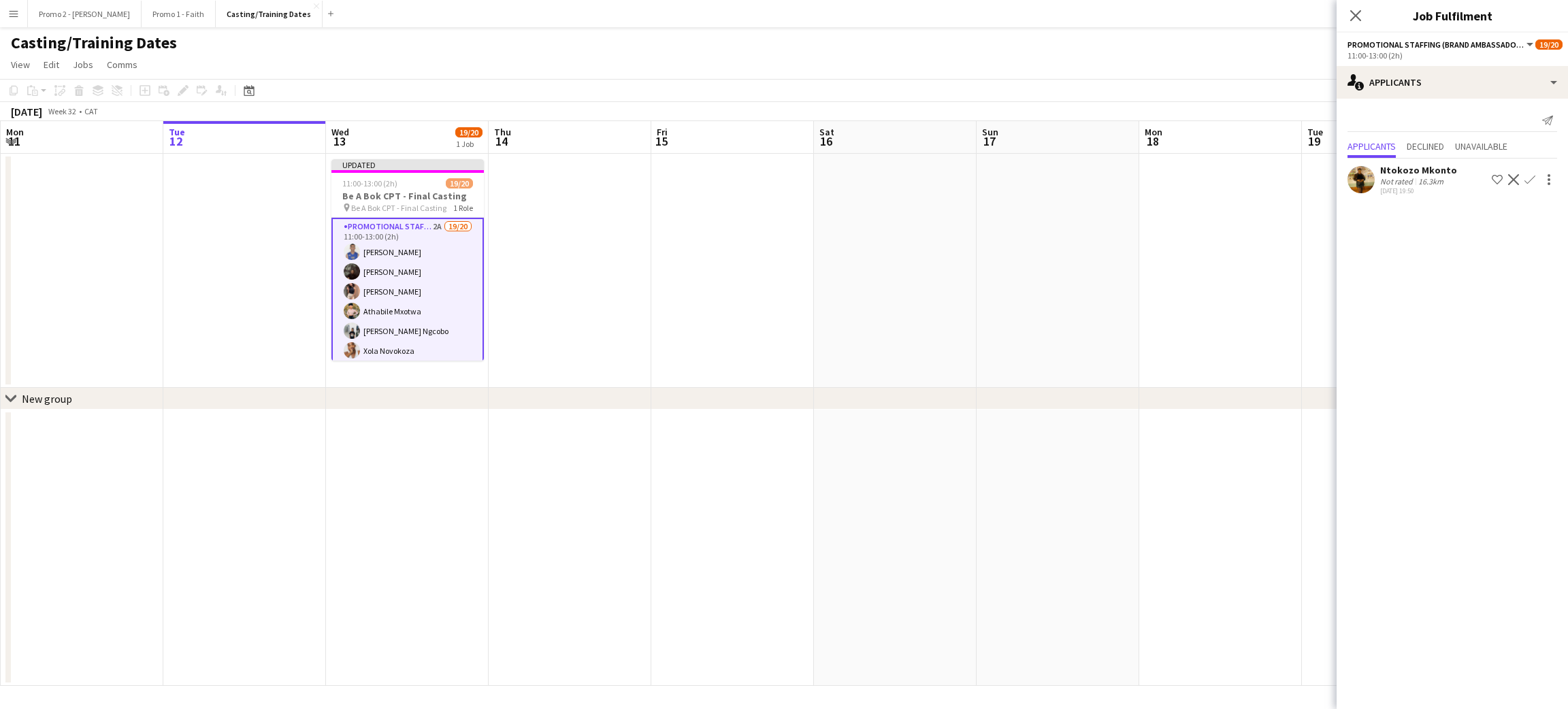
click at [1516, 177] on app-icon "Decline" at bounding box center [1513, 179] width 11 height 11
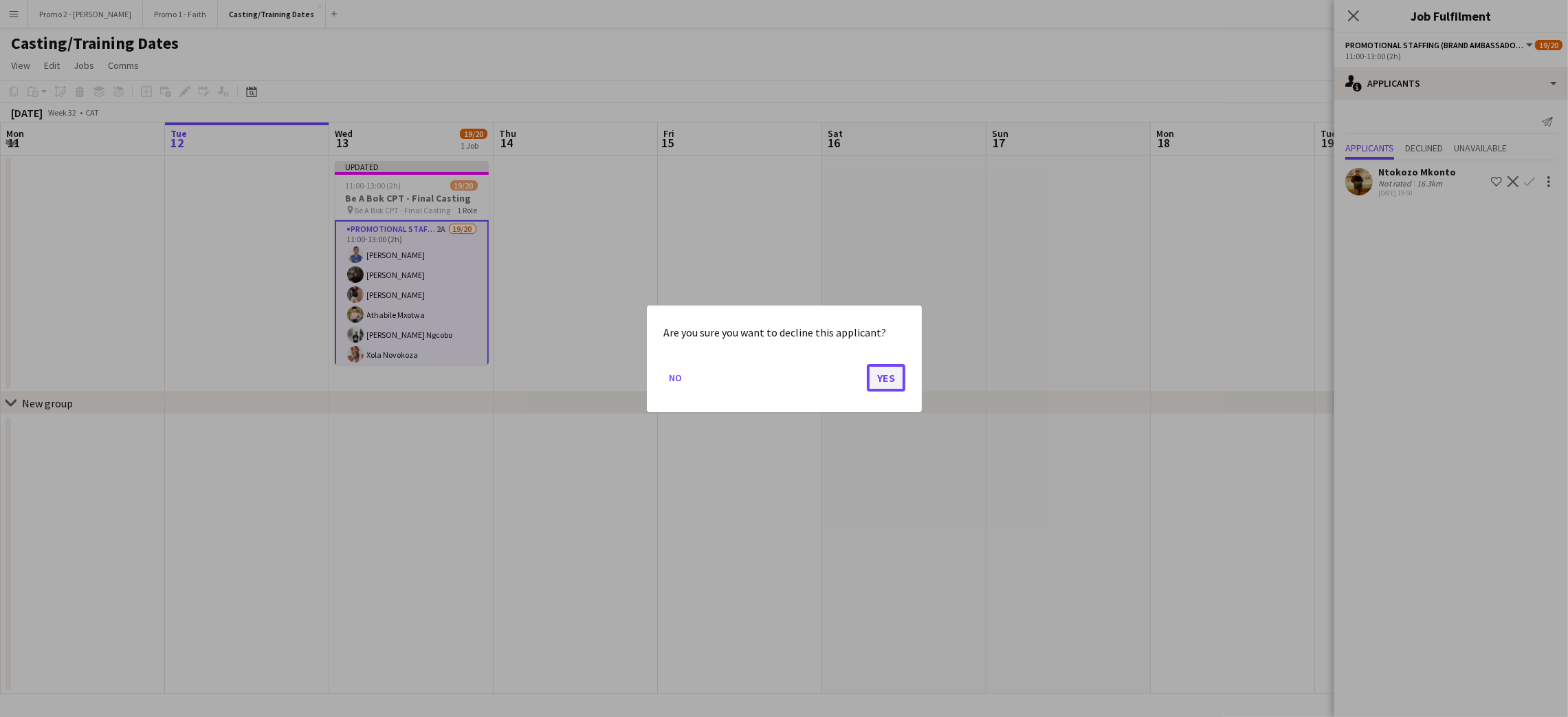
click at [878, 367] on button "Yes" at bounding box center [886, 377] width 39 height 28
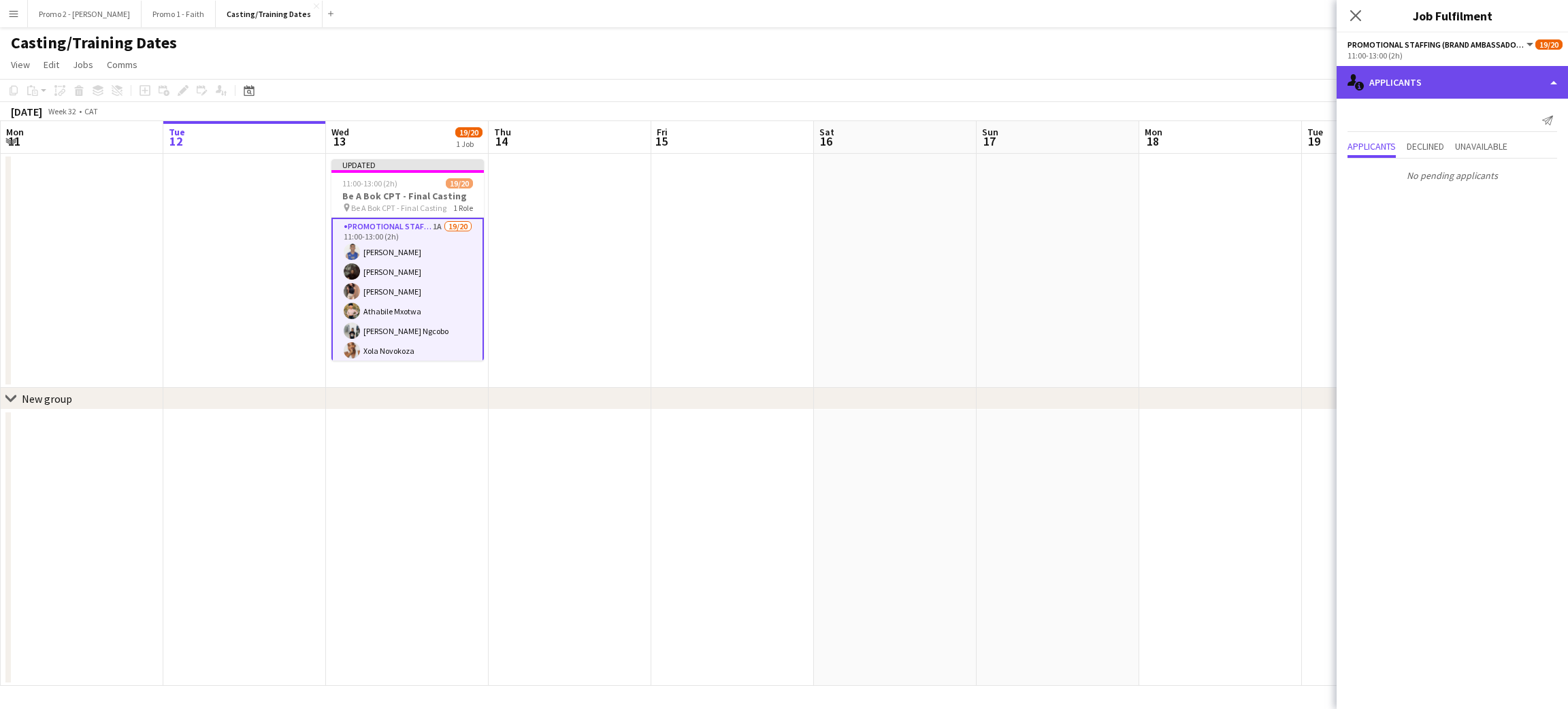
click at [1369, 80] on div "single-neutral-actions-information Applicants" at bounding box center [1451, 82] width 231 height 33
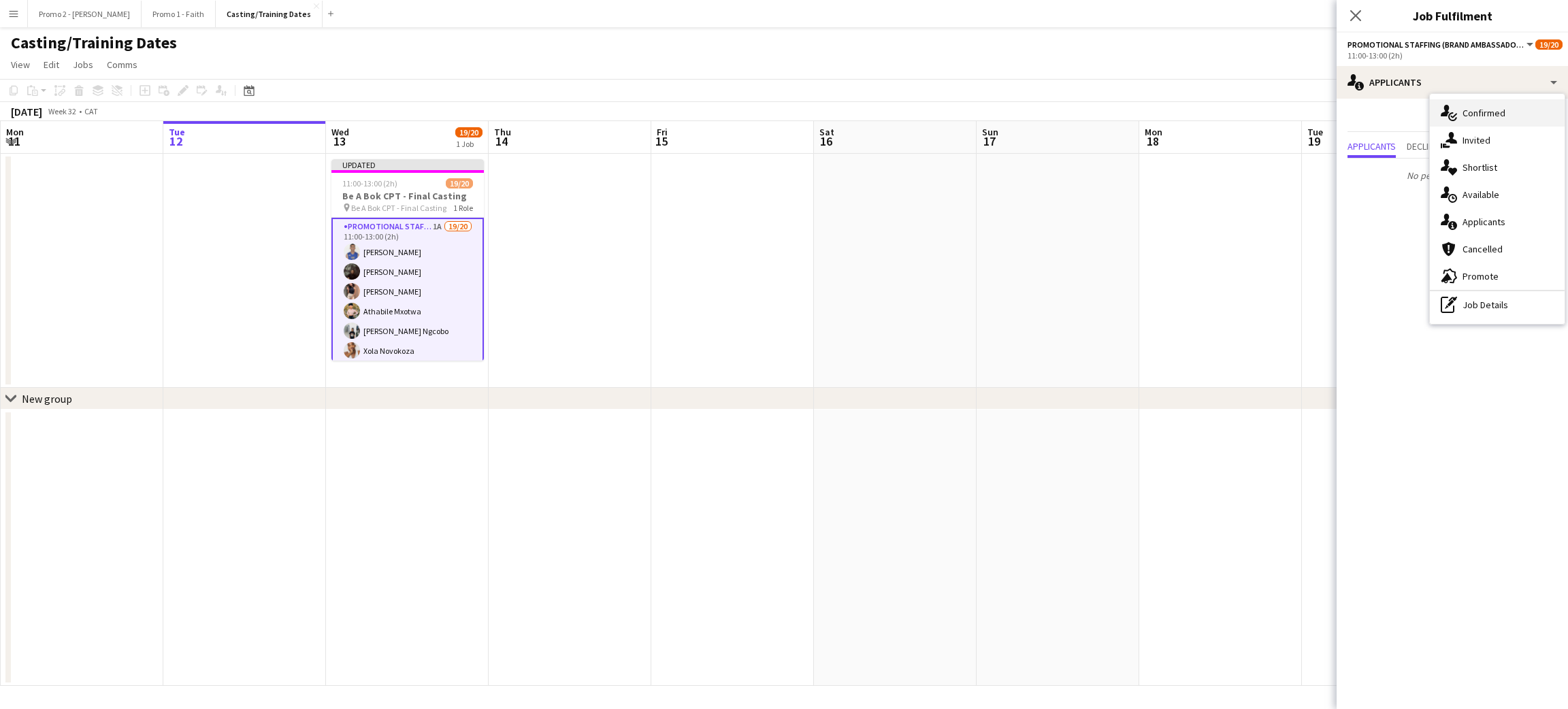
click at [1482, 112] on div "single-neutral-actions-check-2 Confirmed" at bounding box center [1497, 113] width 135 height 28
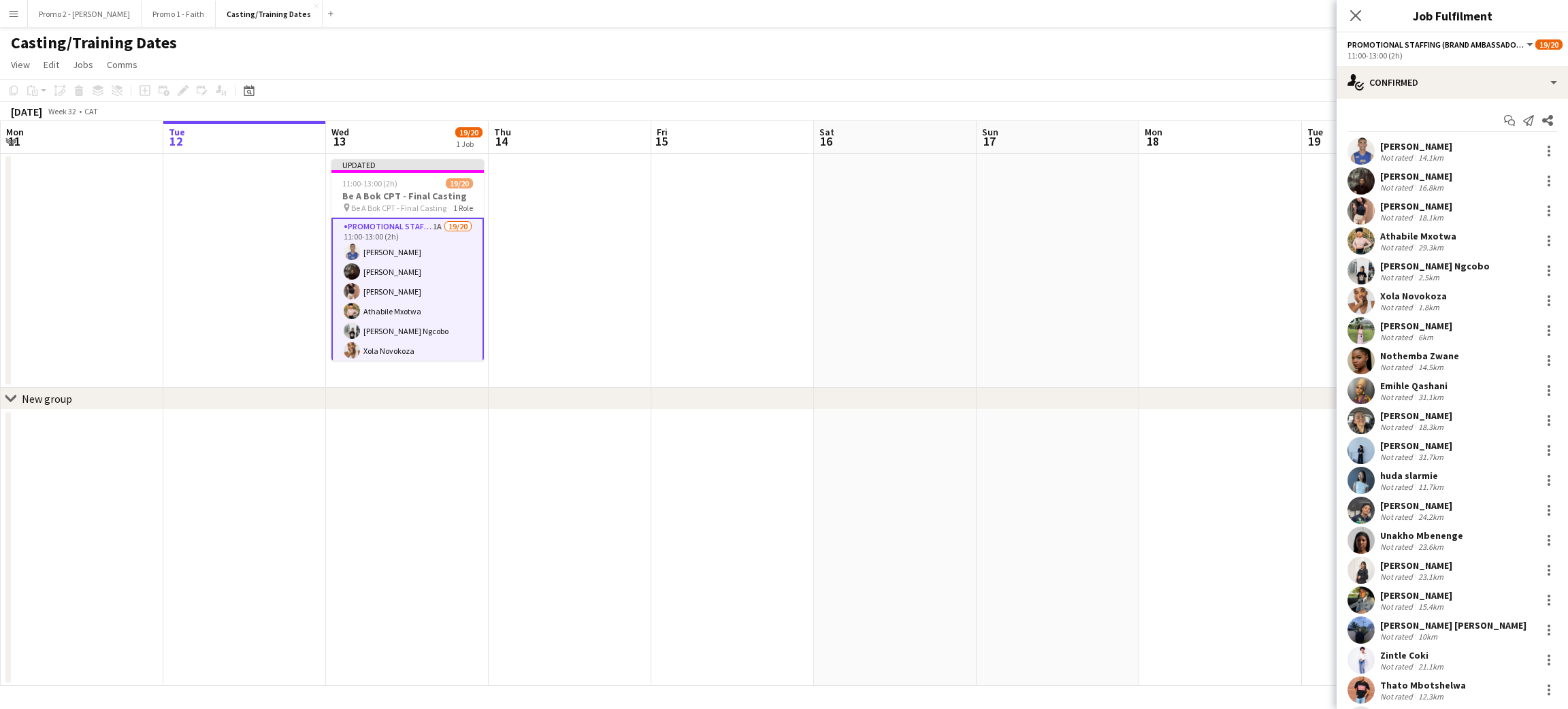
scroll to position [63, 0]
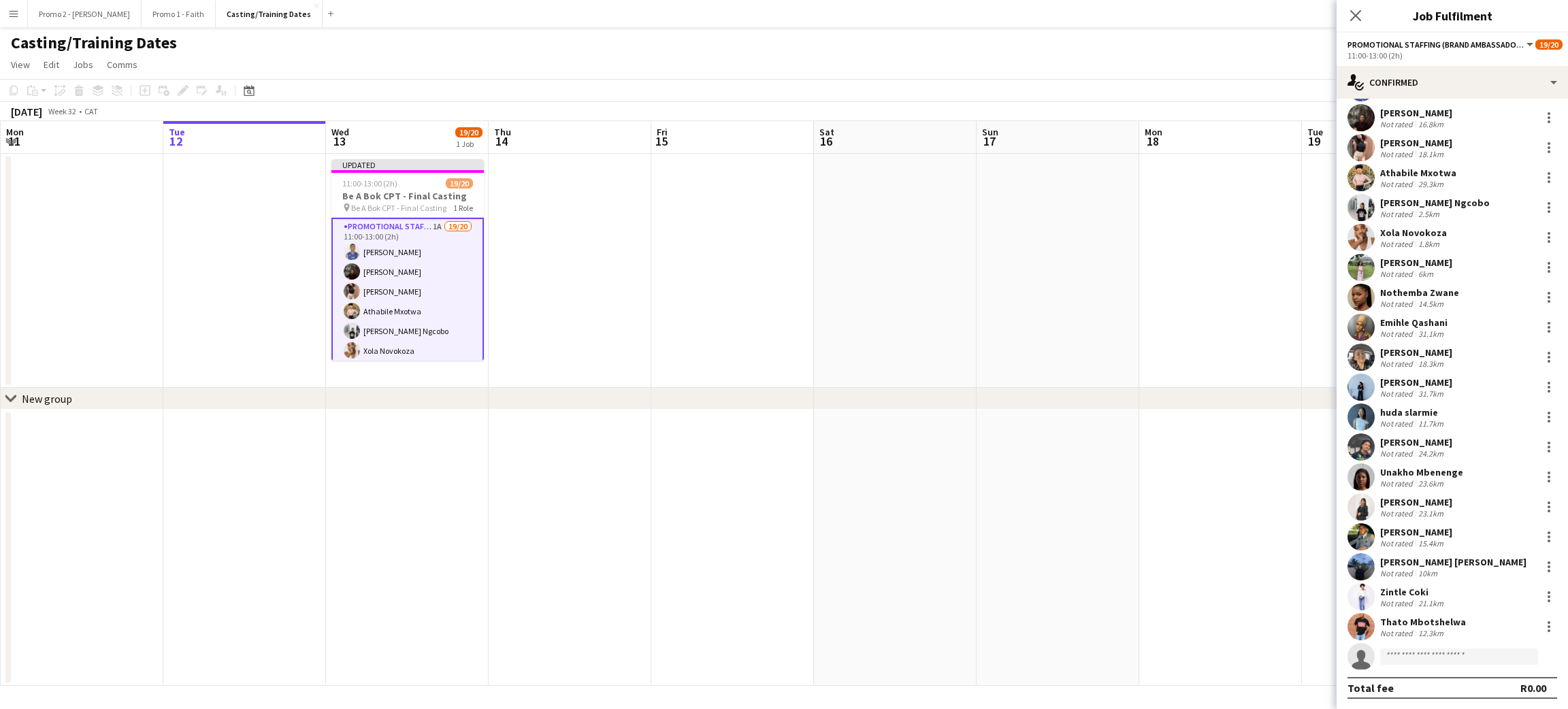
click at [1419, 687] on div "Total fee R0.00" at bounding box center [1451, 687] width 209 height 22
click at [1409, 671] on app-confirmed-crew "[PERSON_NAME] Not rated 14.1km [GEOGRAPHIC_DATA][PERSON_NAME] Not rated 16.8km …" at bounding box center [1451, 386] width 231 height 624
click at [1405, 677] on div "Total fee R0.00" at bounding box center [1451, 687] width 209 height 22
click at [1404, 685] on div "Total fee R0.00" at bounding box center [1451, 687] width 209 height 22
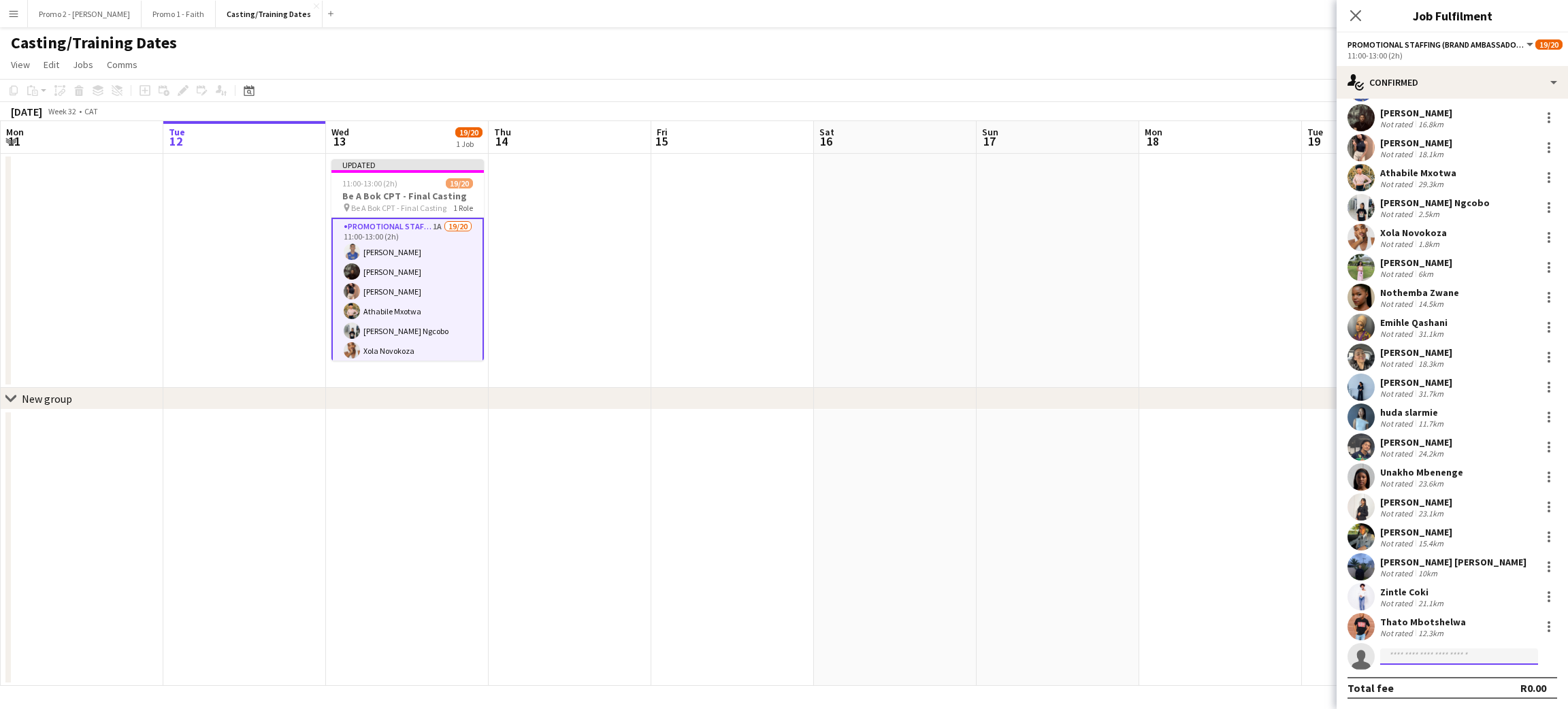
click at [1420, 653] on input at bounding box center [1459, 656] width 158 height 17
type input "*"
type input "*****"
click at [1422, 684] on span "[EMAIL_ADDRESS][DOMAIN_NAME]" at bounding box center [1459, 686] width 136 height 11
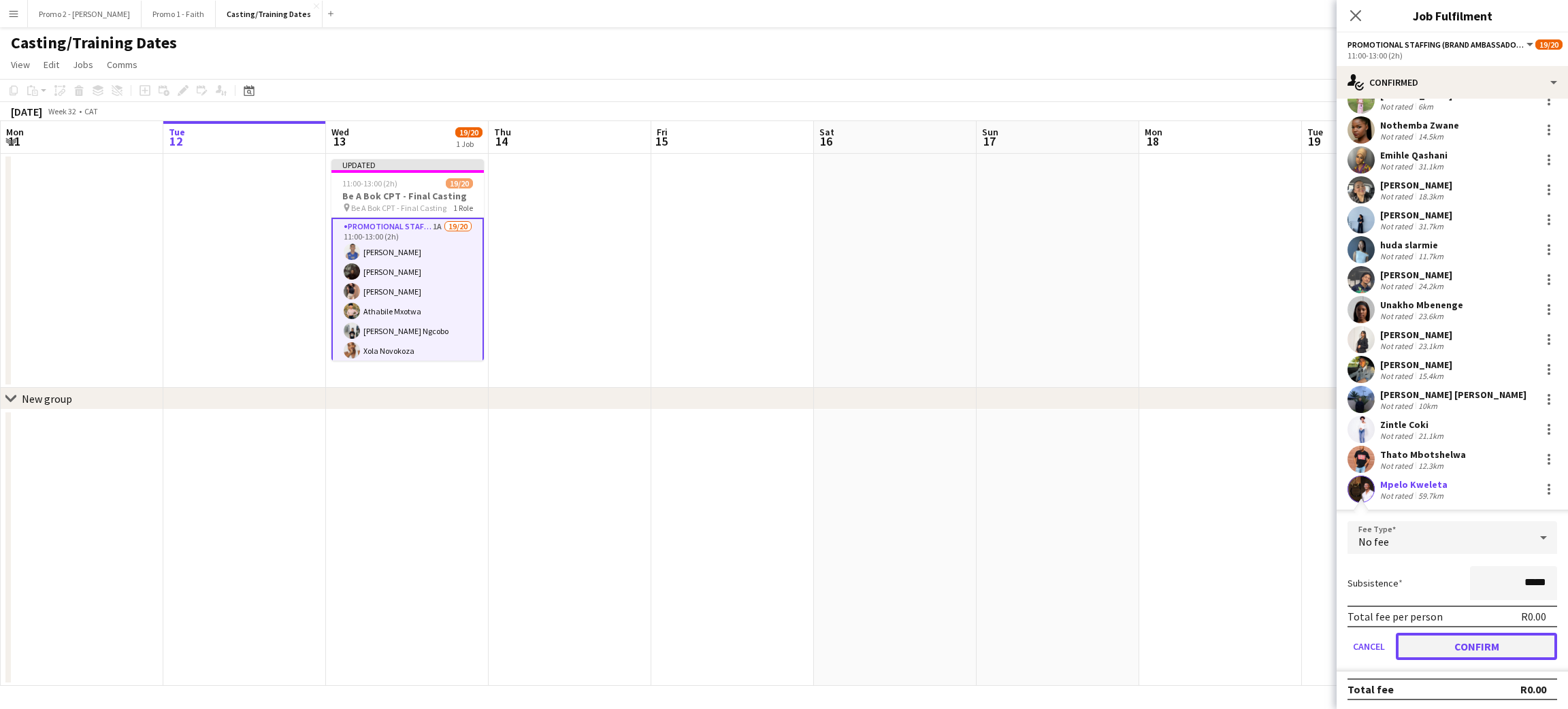
click at [1440, 639] on button "Confirm" at bounding box center [1476, 646] width 162 height 28
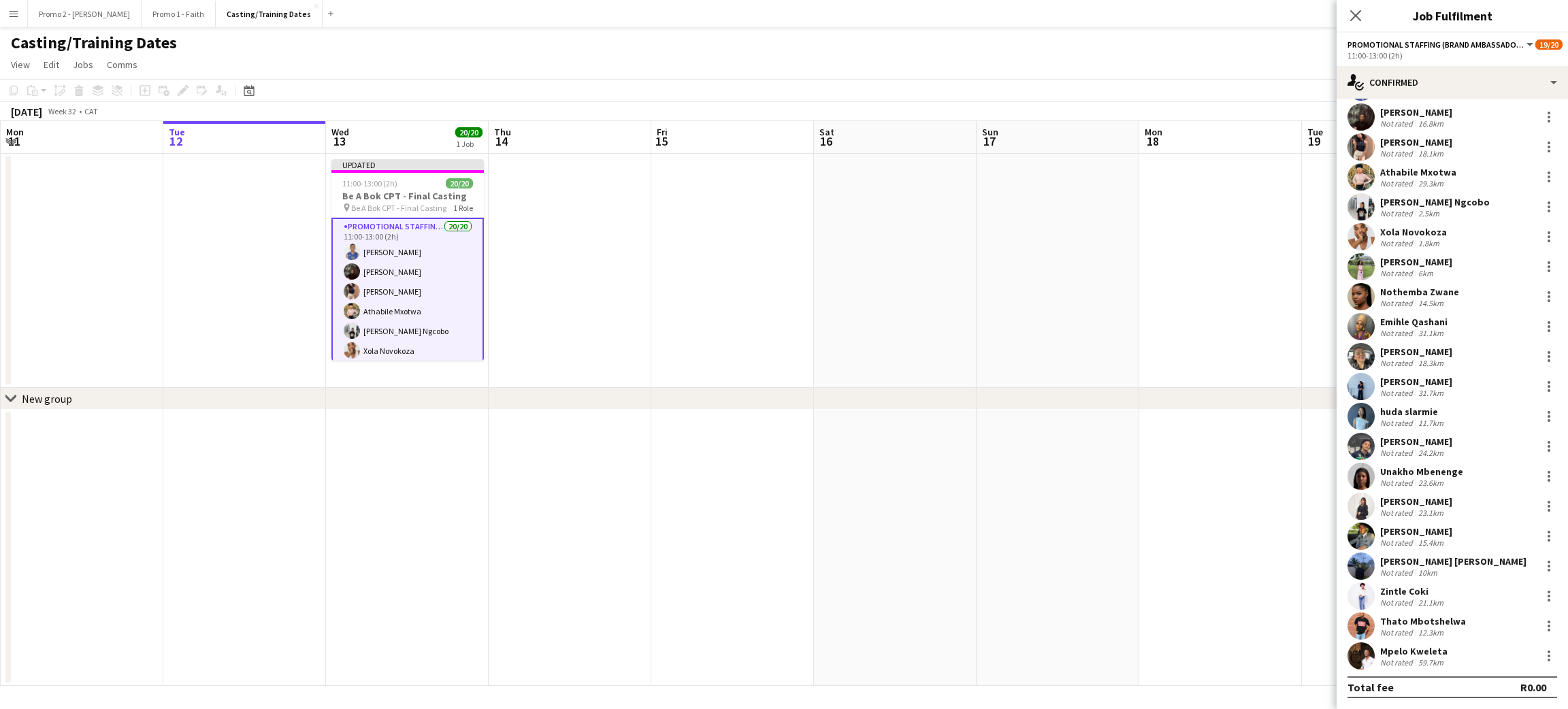
scroll to position [63, 0]
click at [1353, 8] on app-icon "Close pop-in" at bounding box center [1356, 15] width 20 height 20
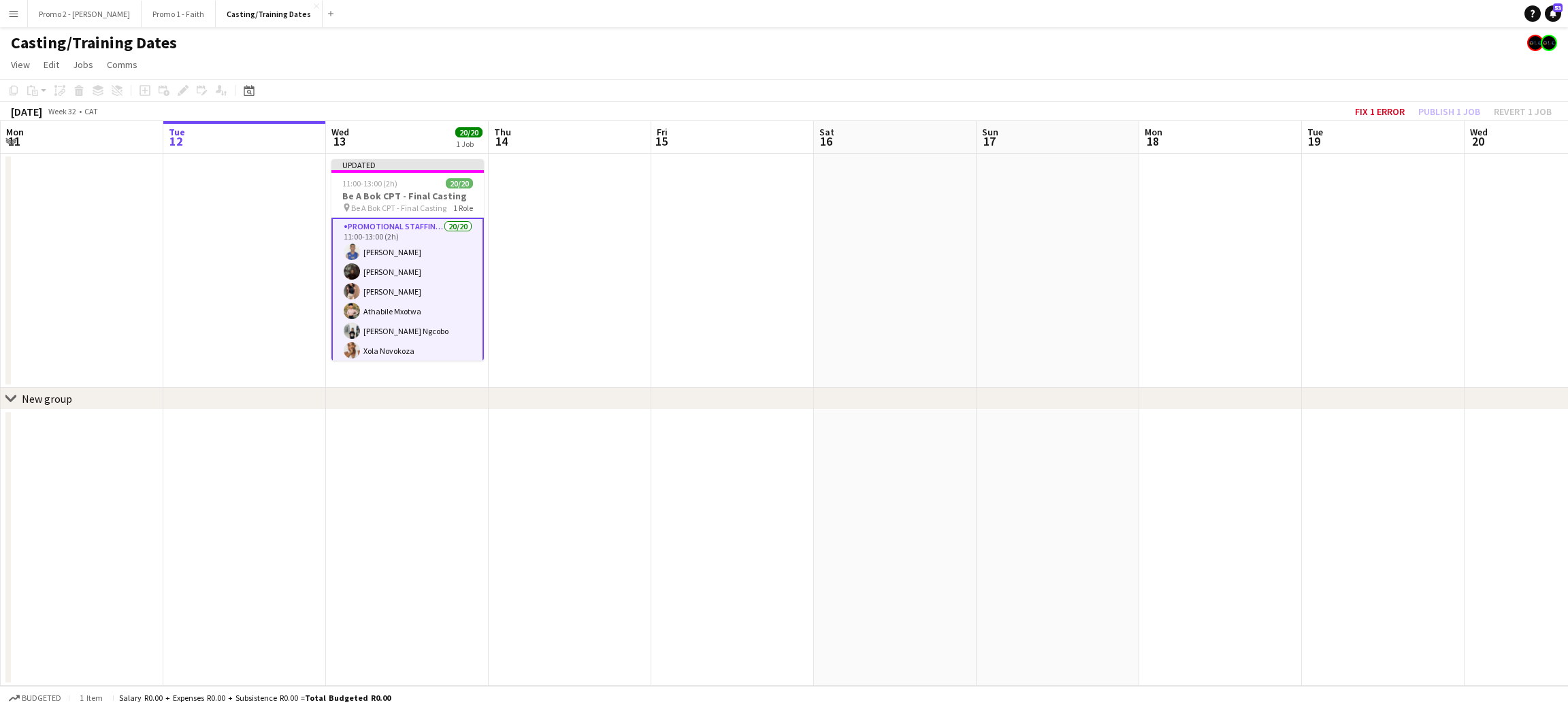
click at [1446, 114] on div "Fix 1 error Publish 1 job Revert 1 job" at bounding box center [1453, 112] width 229 height 17
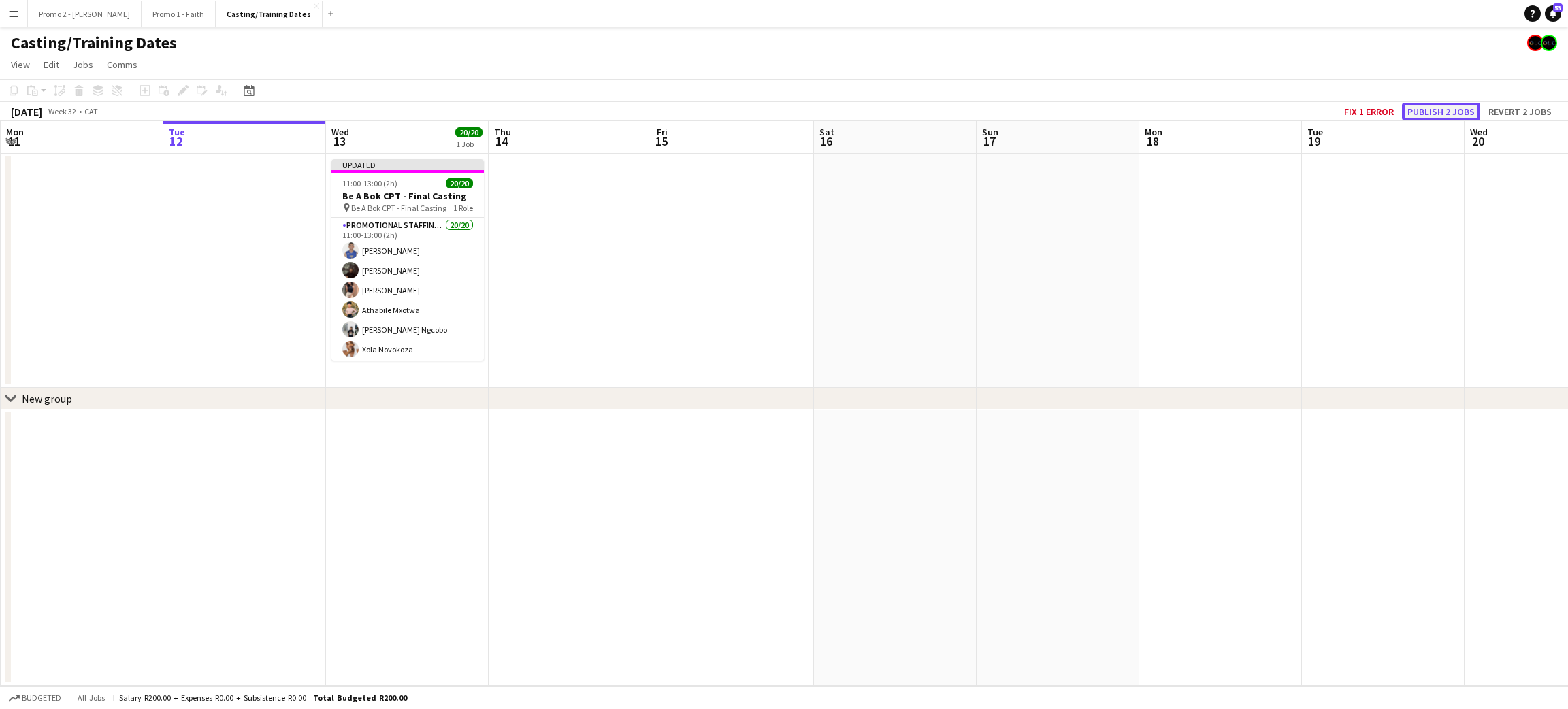
click at [1445, 112] on button "Publish 2 jobs" at bounding box center [1441, 112] width 78 height 17
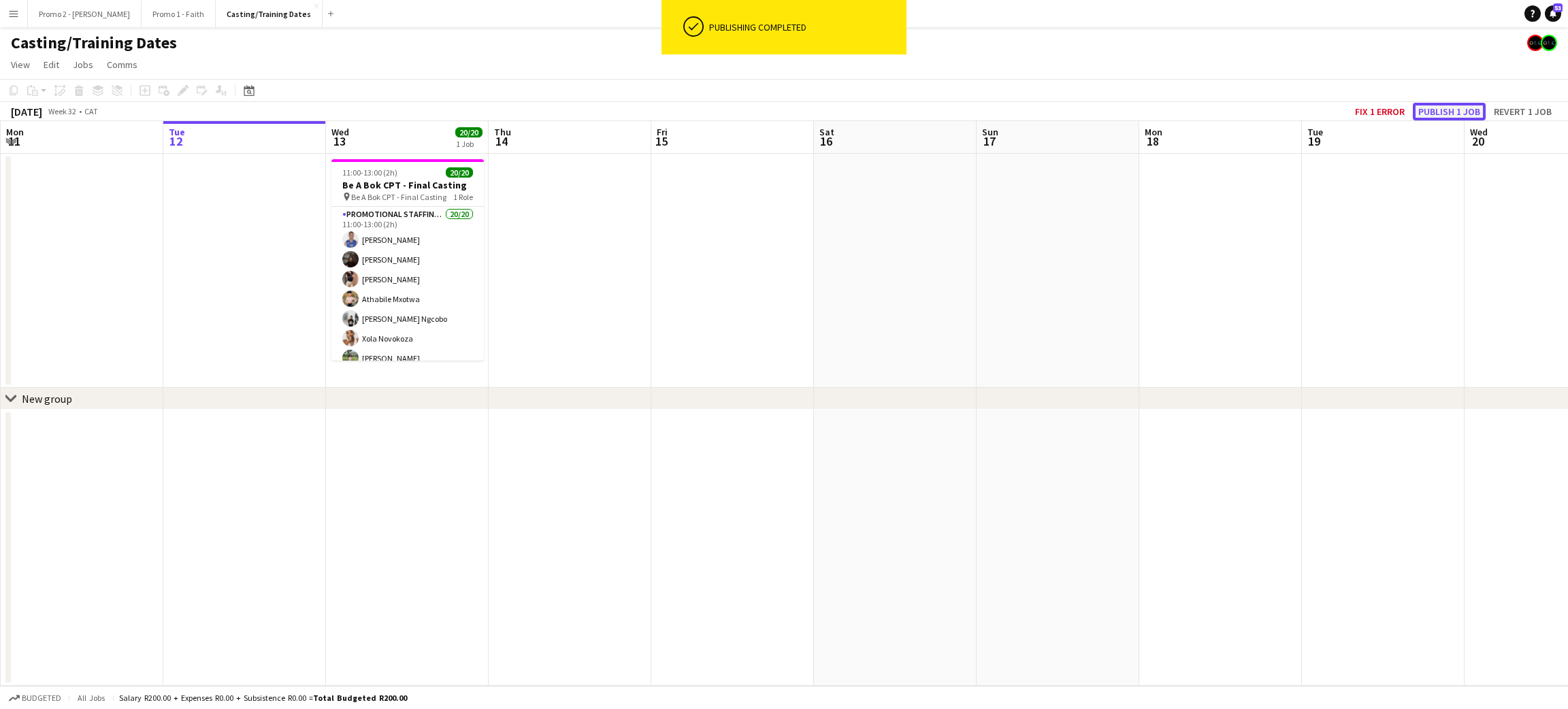
click at [1445, 112] on button "Publish 1 job" at bounding box center [1449, 112] width 72 height 17
